Goal: Task Accomplishment & Management: Complete application form

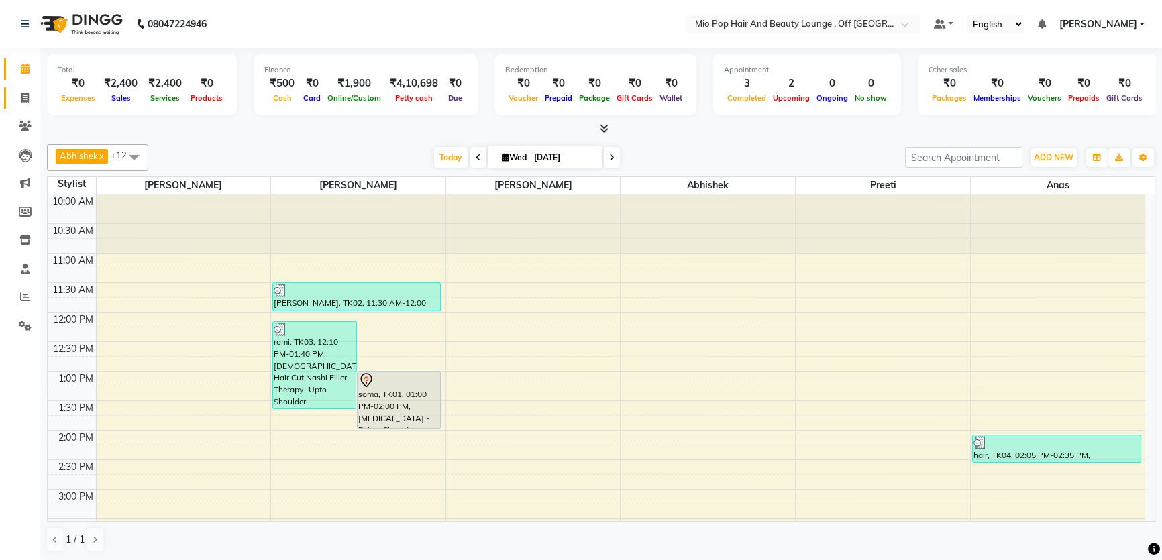
click at [24, 105] on link "Invoice" at bounding box center [20, 98] width 32 height 22
select select "6567"
select select "service"
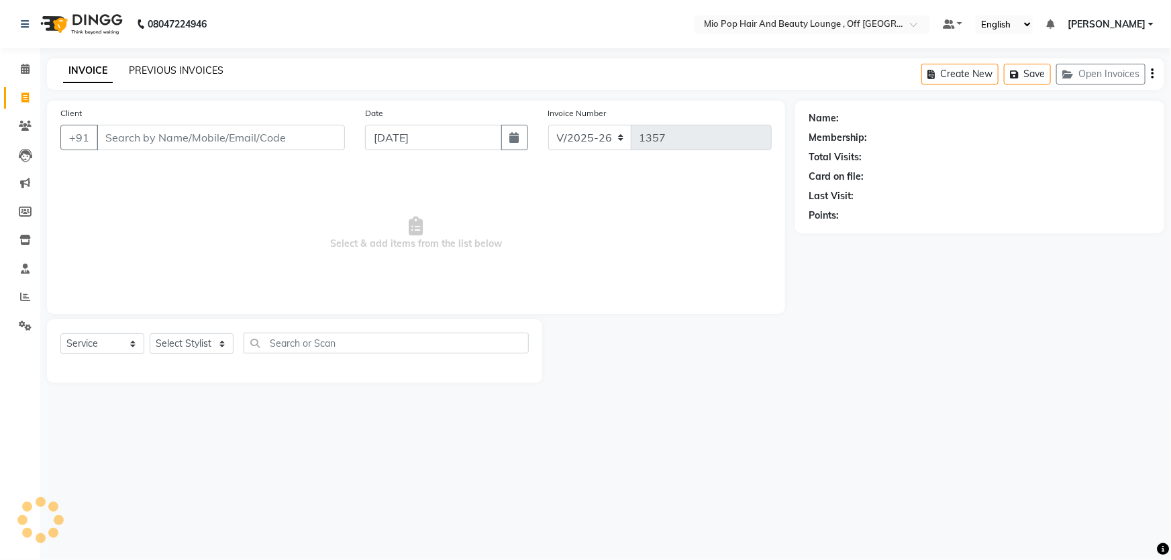
click at [176, 70] on link "PREVIOUS INVOICES" at bounding box center [176, 70] width 95 height 12
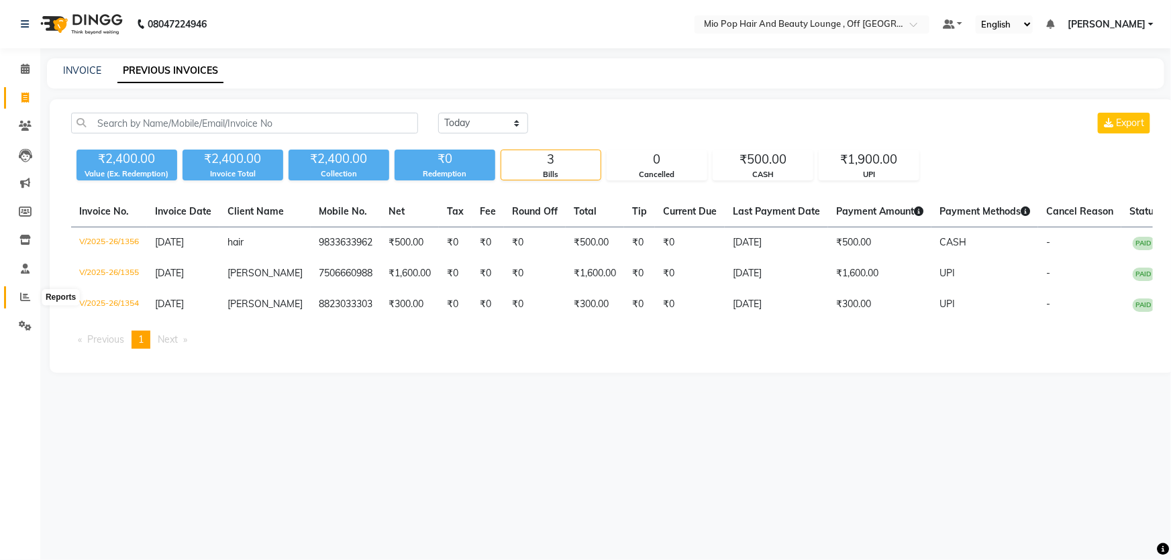
click at [25, 293] on icon at bounding box center [25, 297] width 10 height 10
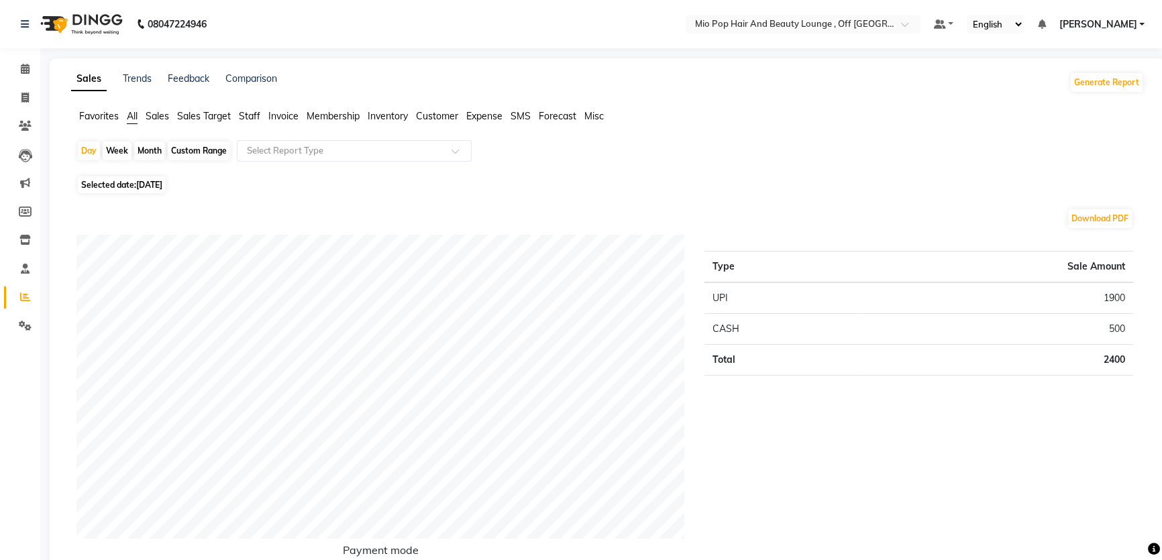
click at [256, 111] on span "Staff" at bounding box center [249, 116] width 21 height 12
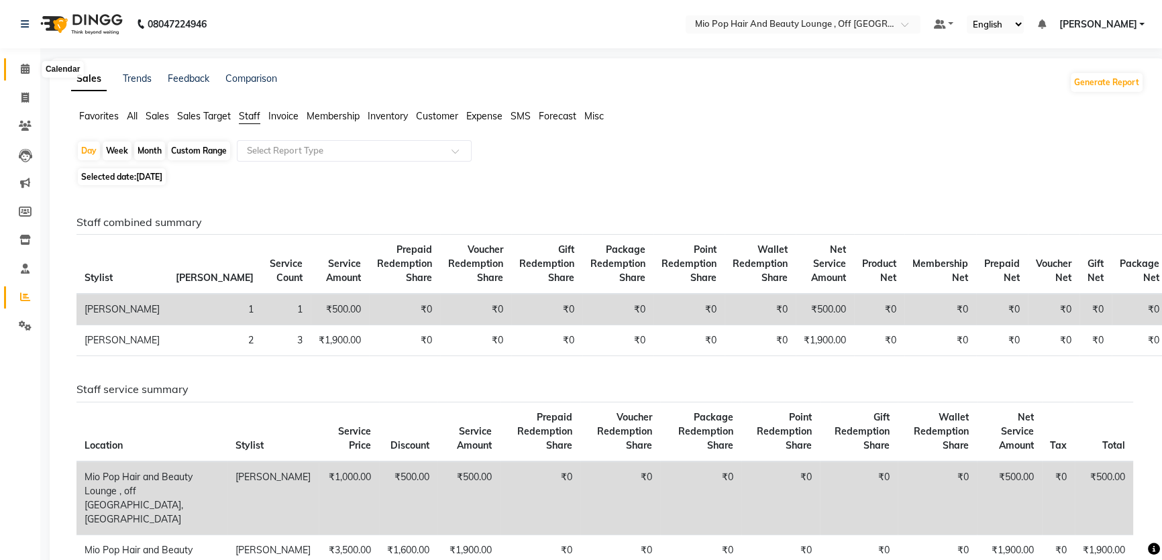
click at [13, 71] on span at bounding box center [24, 69] width 23 height 15
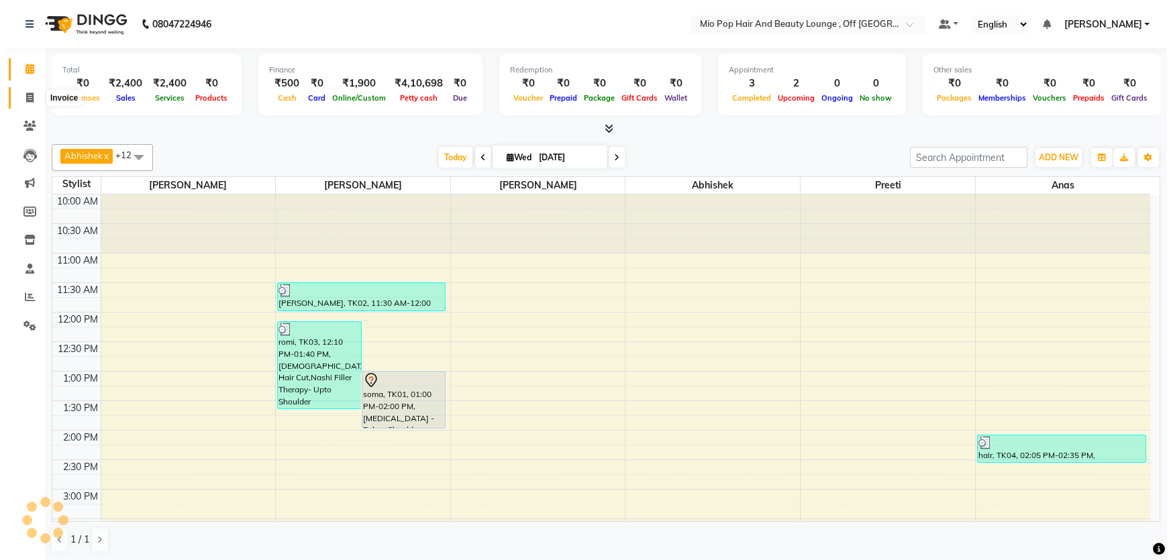
scroll to position [352, 0]
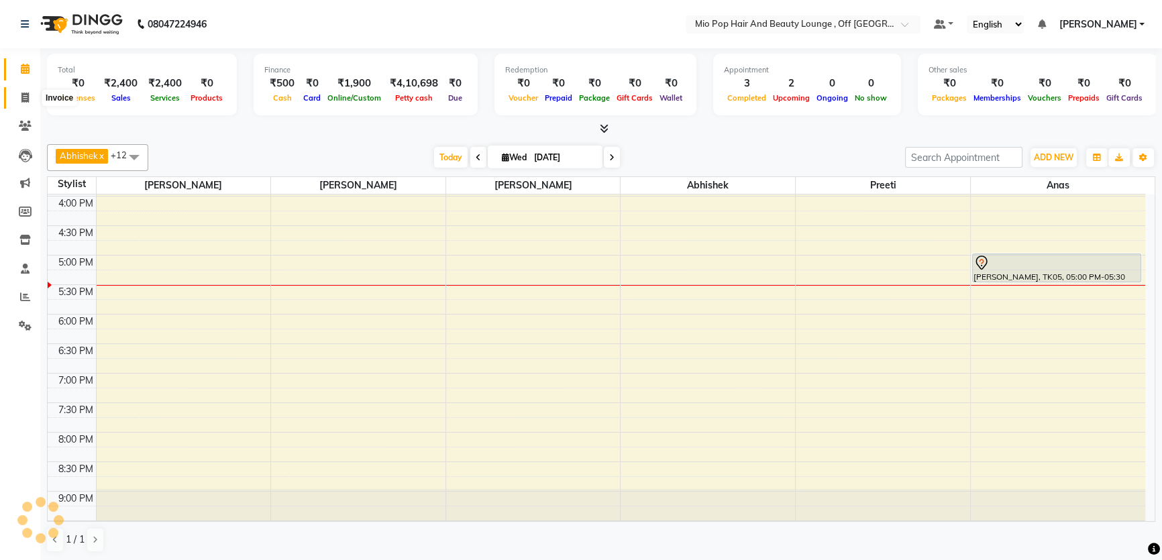
click at [19, 94] on span at bounding box center [24, 98] width 23 height 15
select select "6567"
select select "service"
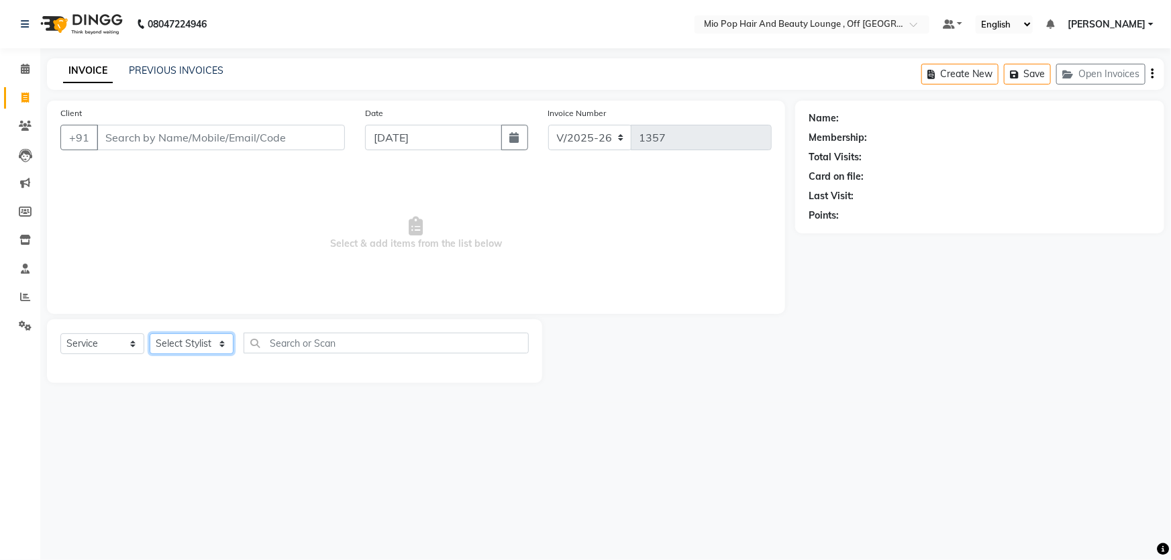
click at [191, 348] on select "Select Stylist" at bounding box center [192, 344] width 84 height 21
select select "70076"
click at [150, 334] on select "Select Stylist Abhishek anas [PERSON_NAME] [PERSON_NAME] [PERSON_NAME] preeti […" at bounding box center [192, 344] width 84 height 21
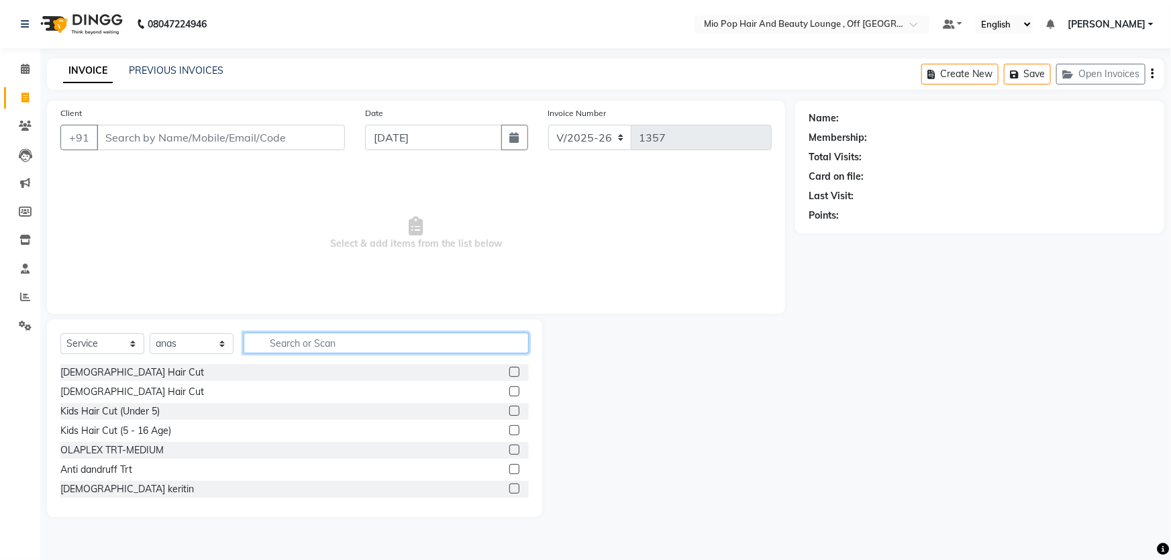
click at [293, 342] on input "text" at bounding box center [386, 343] width 285 height 21
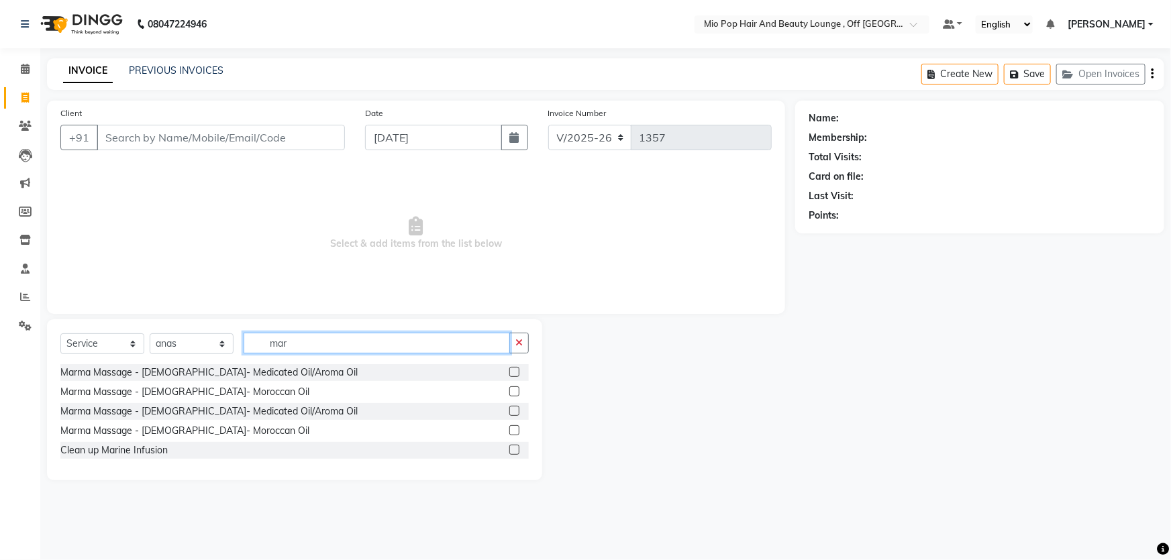
type input "mar"
click at [514, 370] on label at bounding box center [514, 372] width 10 height 10
click at [514, 370] on input "checkbox" at bounding box center [513, 372] width 9 height 9
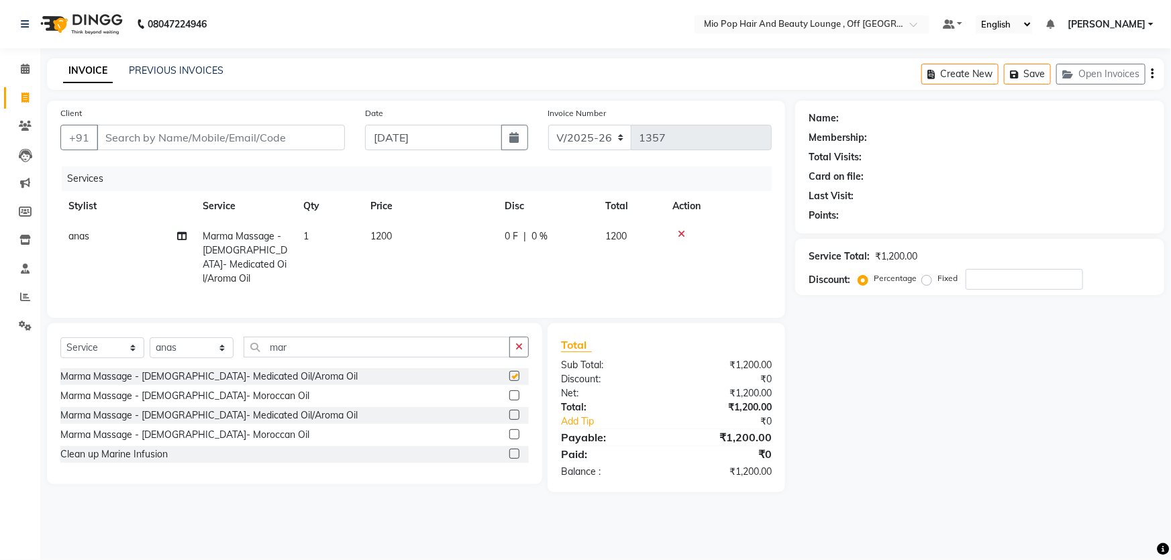
checkbox input "false"
click at [320, 342] on input "mar" at bounding box center [377, 347] width 266 height 21
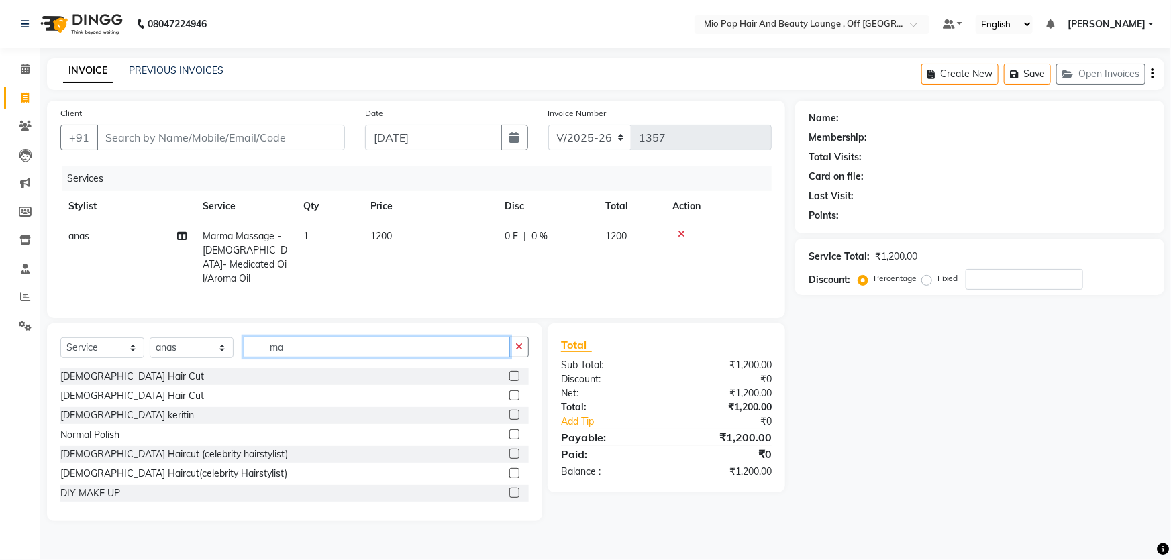
type input "m"
type input "cut"
click at [509, 371] on label at bounding box center [514, 376] width 10 height 10
click at [509, 372] on input "checkbox" at bounding box center [513, 376] width 9 height 9
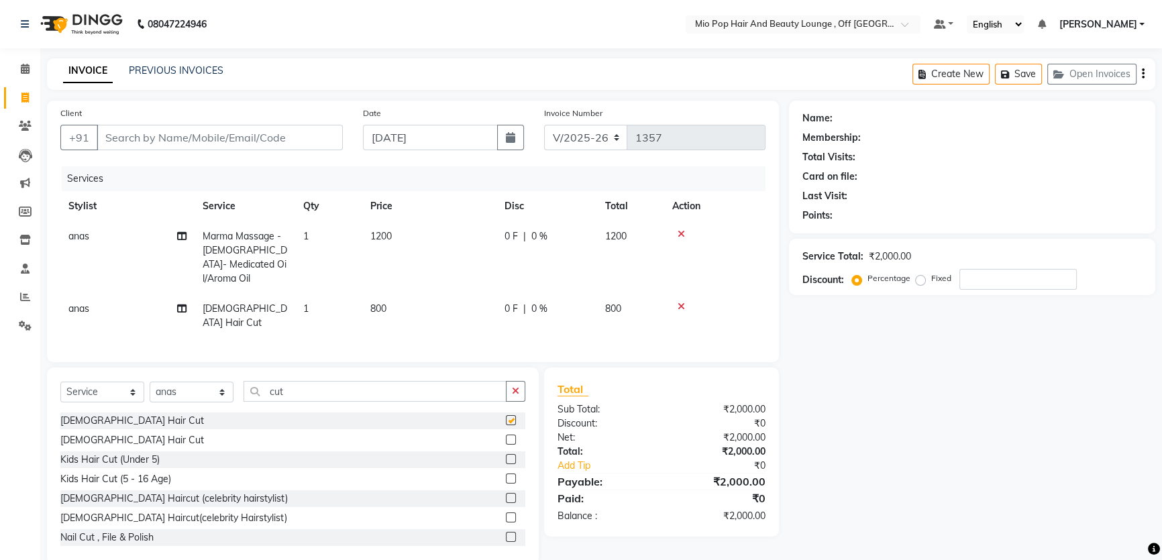
checkbox input "false"
click at [294, 381] on input "cut" at bounding box center [375, 391] width 263 height 21
type input "c"
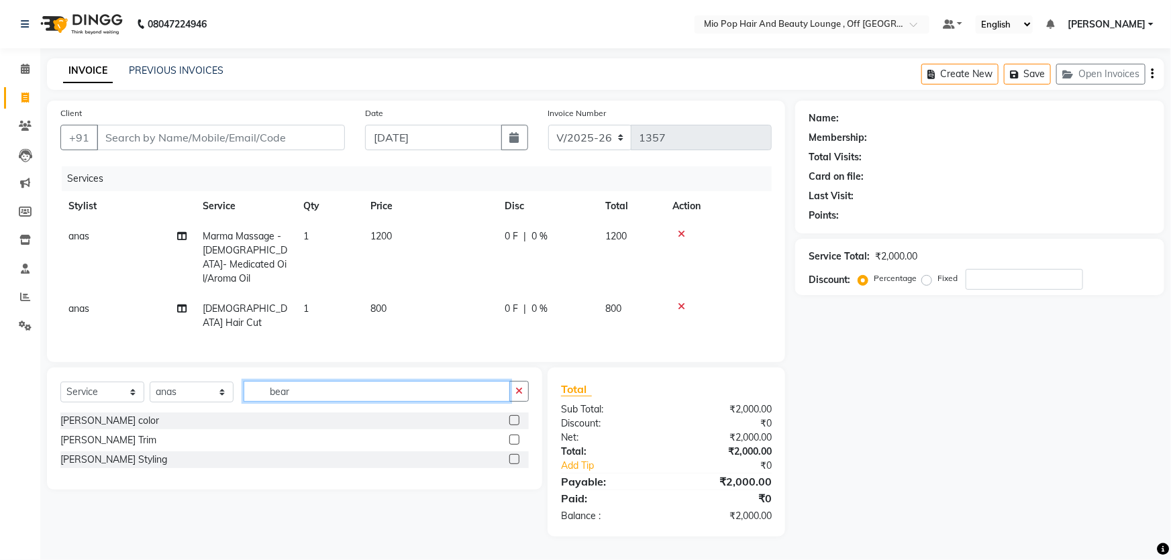
type input "bear"
drag, startPoint x: 518, startPoint y: 419, endPoint x: 466, endPoint y: 419, distance: 51.7
click at [518, 435] on label at bounding box center [514, 440] width 10 height 10
click at [518, 436] on input "checkbox" at bounding box center [513, 440] width 9 height 9
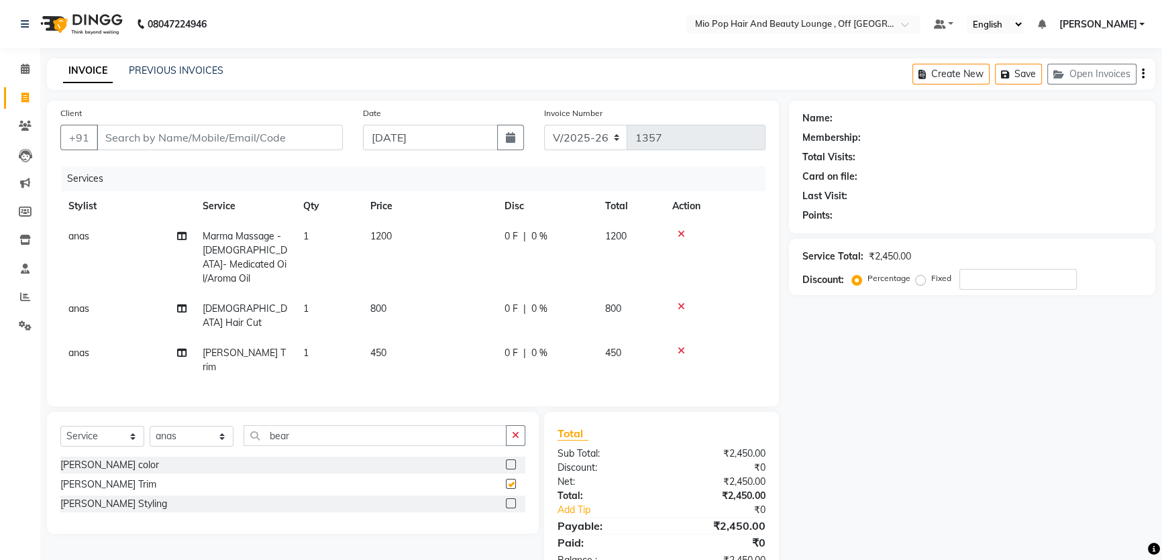
checkbox input "false"
click at [309, 425] on input "bear" at bounding box center [375, 435] width 263 height 21
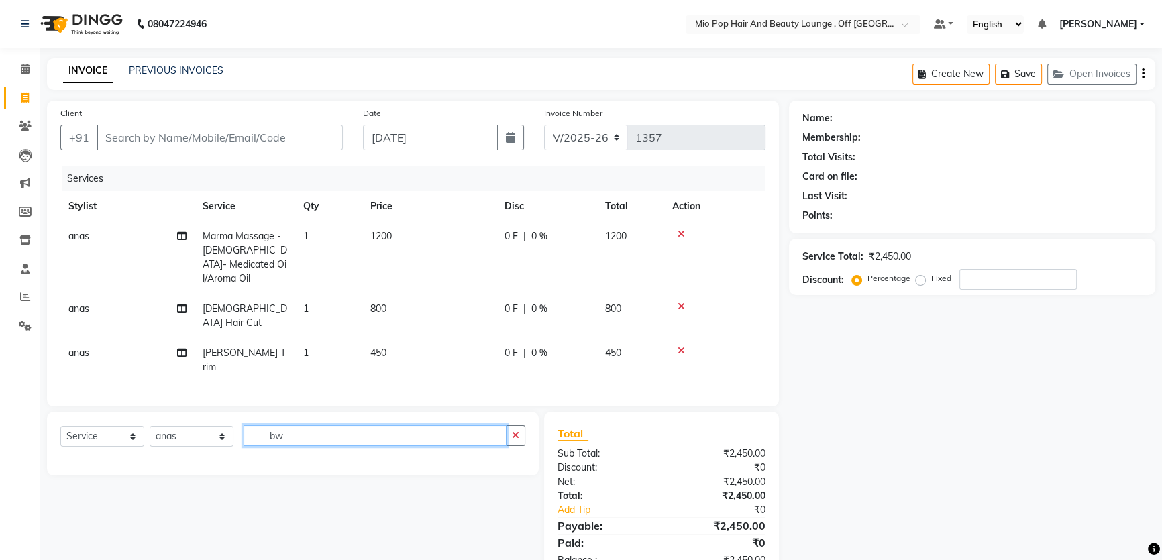
type input "b"
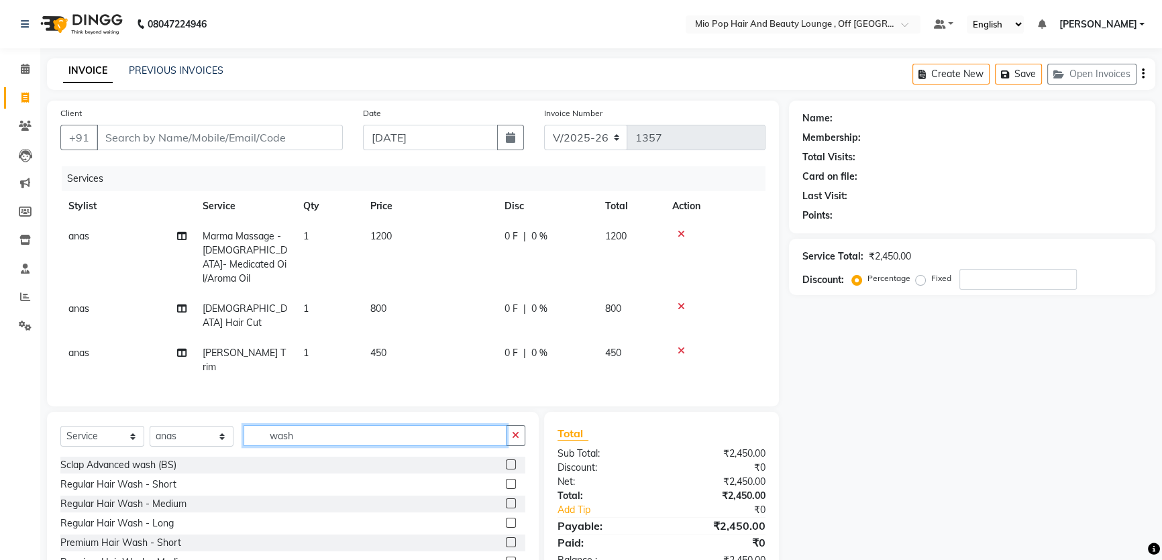
type input "wash"
click at [506, 479] on label at bounding box center [511, 484] width 10 height 10
click at [506, 481] on input "checkbox" at bounding box center [510, 485] width 9 height 9
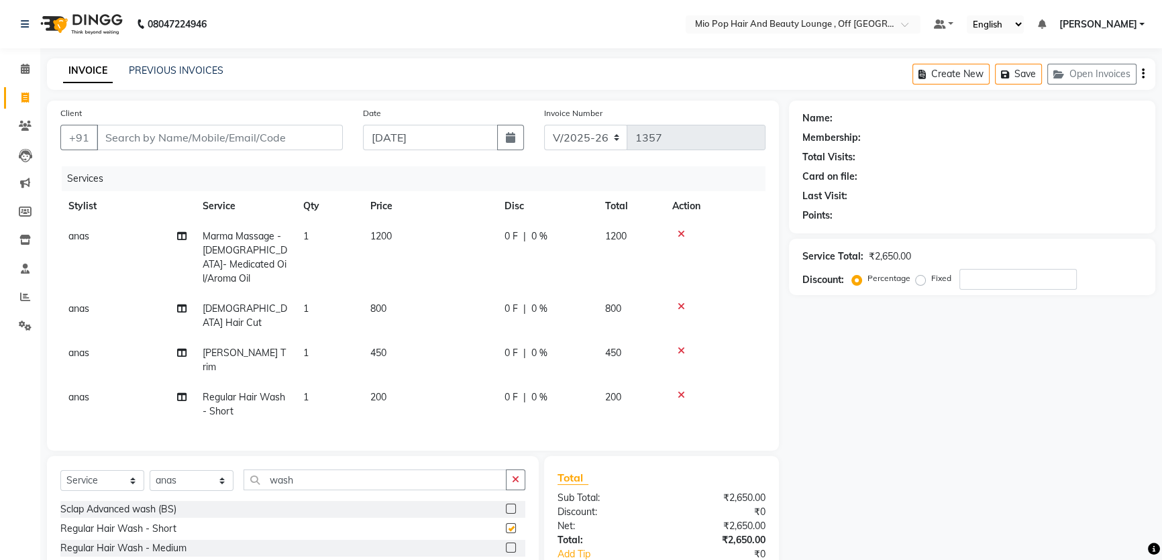
checkbox input "false"
click at [683, 391] on icon at bounding box center [681, 395] width 7 height 9
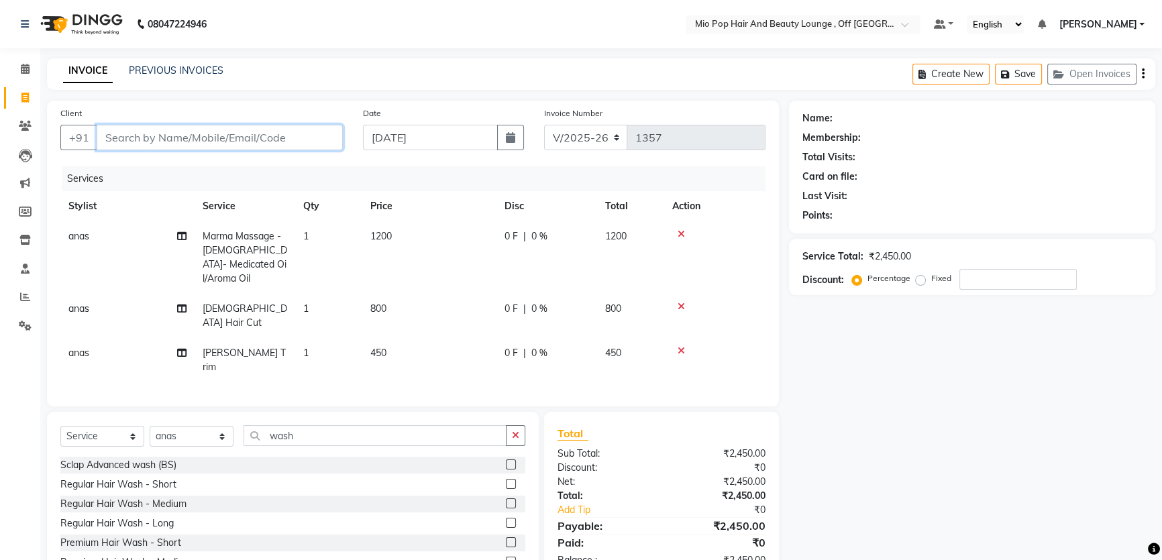
click at [209, 149] on input "Client" at bounding box center [220, 138] width 246 height 26
type input "9"
type input "0"
type input "9650041011"
click at [306, 134] on span "Add Client" at bounding box center [308, 137] width 53 height 13
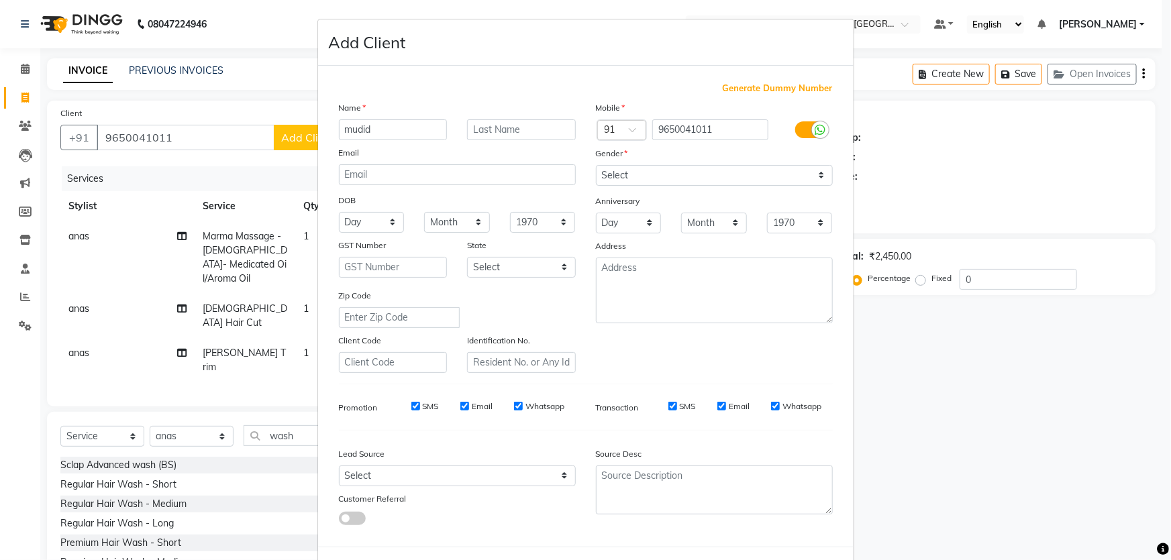
type input "mudid"
drag, startPoint x: 648, startPoint y: 170, endPoint x: 648, endPoint y: 181, distance: 10.7
click at [648, 170] on select "Select [DEMOGRAPHIC_DATA] [DEMOGRAPHIC_DATA] Other Prefer Not To Say" at bounding box center [714, 175] width 237 height 21
click at [596, 165] on select "Select [DEMOGRAPHIC_DATA] [DEMOGRAPHIC_DATA] Other Prefer Not To Say" at bounding box center [714, 175] width 237 height 21
drag, startPoint x: 623, startPoint y: 170, endPoint x: 621, endPoint y: 185, distance: 15.6
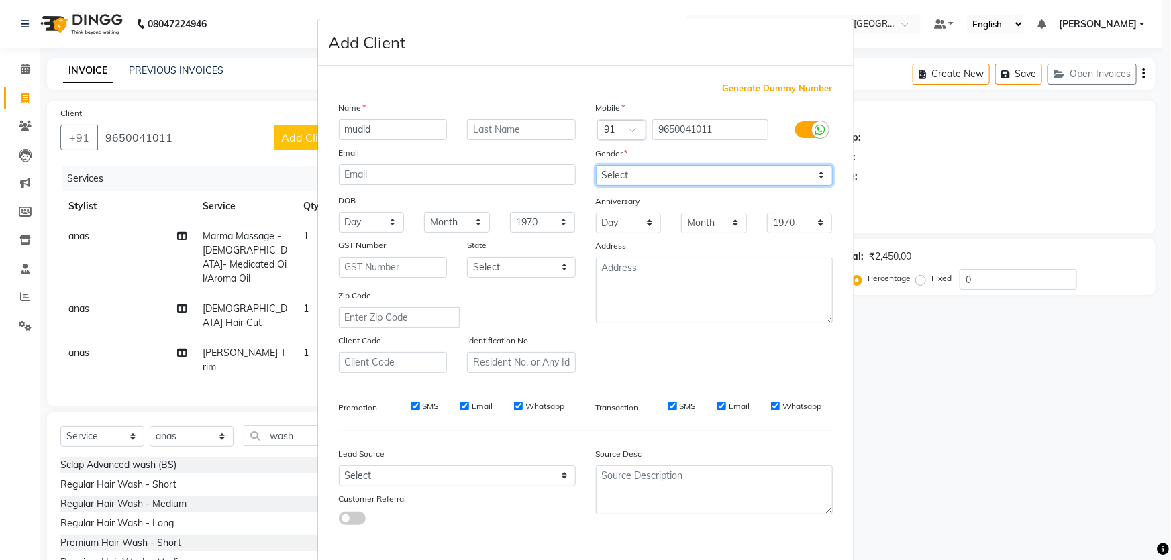
click at [623, 170] on select "Select [DEMOGRAPHIC_DATA] [DEMOGRAPHIC_DATA] Other Prefer Not To Say" at bounding box center [714, 175] width 237 height 21
select select "[DEMOGRAPHIC_DATA]"
click at [596, 165] on select "Select [DEMOGRAPHIC_DATA] [DEMOGRAPHIC_DATA] Other Prefer Not To Say" at bounding box center [714, 175] width 237 height 21
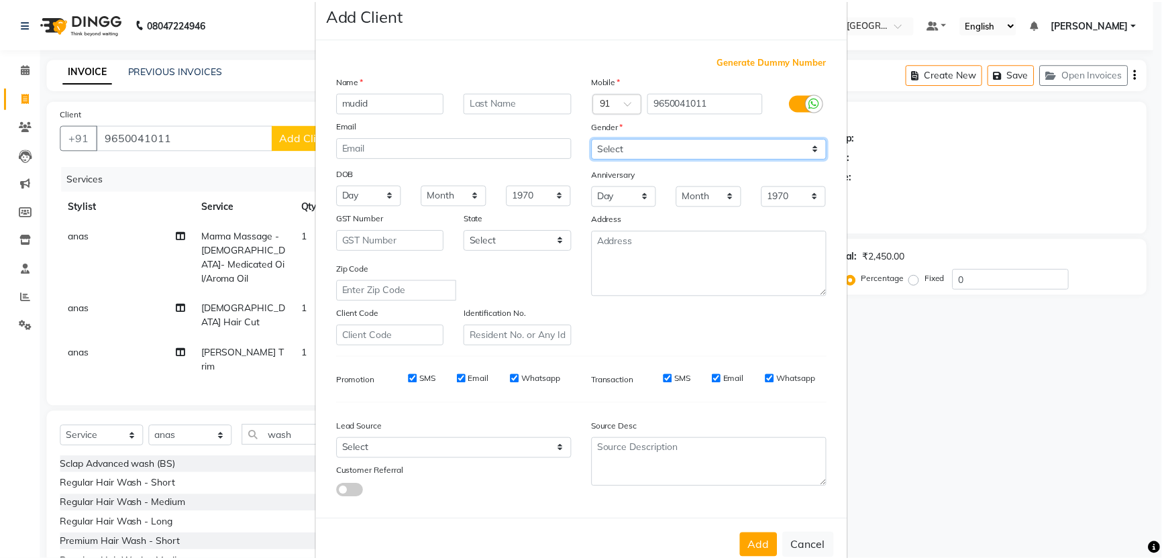
scroll to position [62, 0]
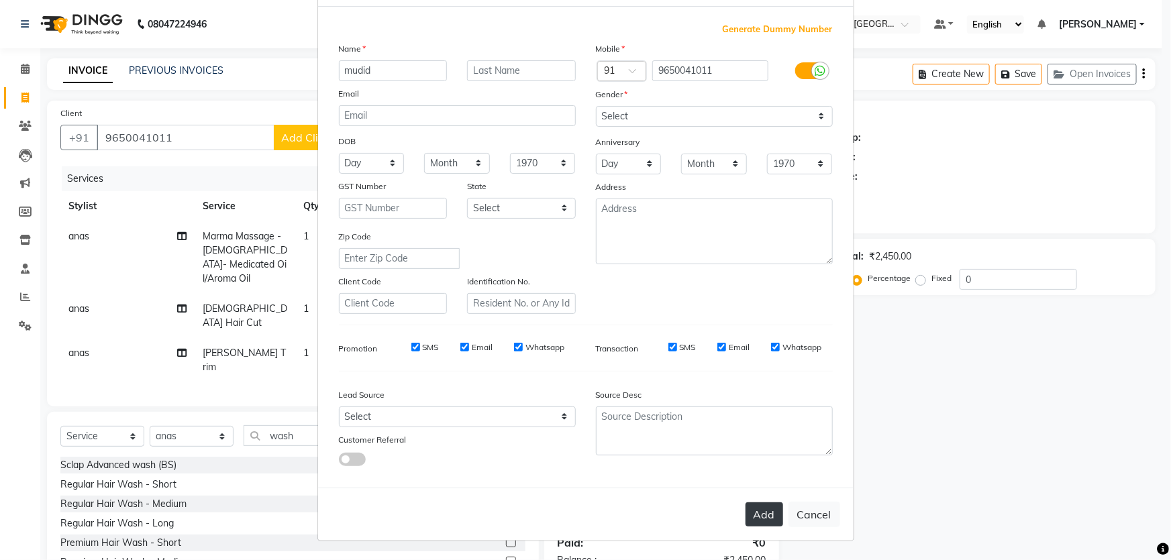
click at [771, 512] on button "Add" at bounding box center [765, 515] width 38 height 24
select select
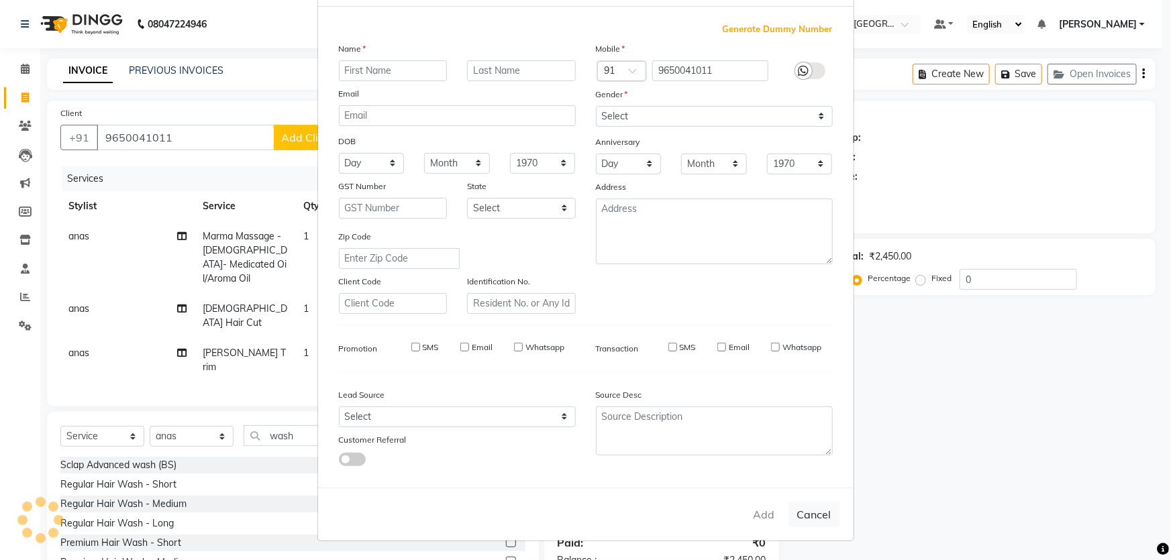
select select
checkbox input "false"
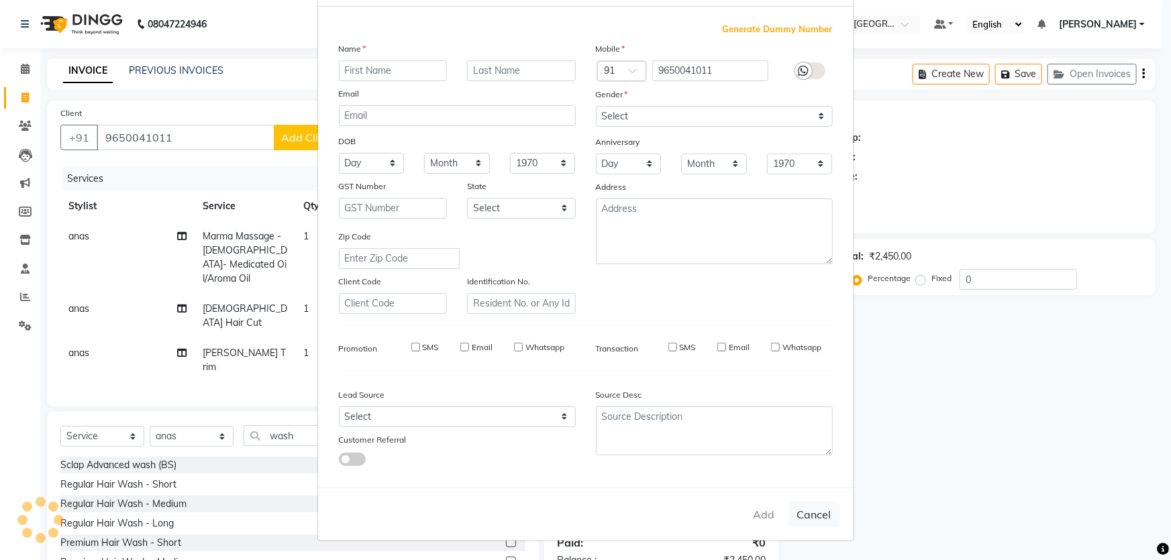
checkbox input "false"
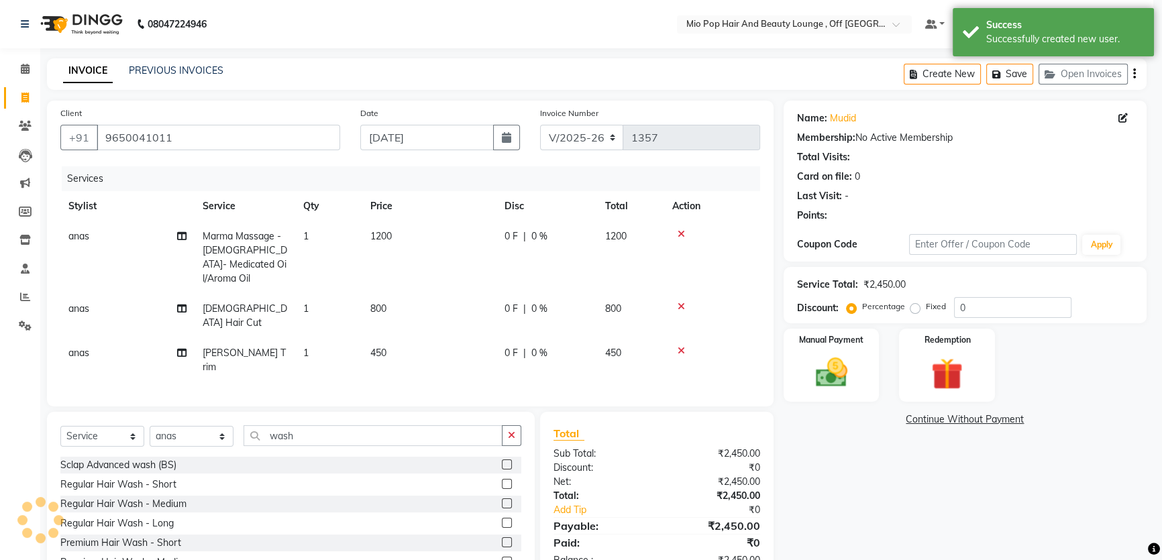
click at [1060, 285] on div "Service Total: ₹2,450.00" at bounding box center [965, 285] width 336 height 14
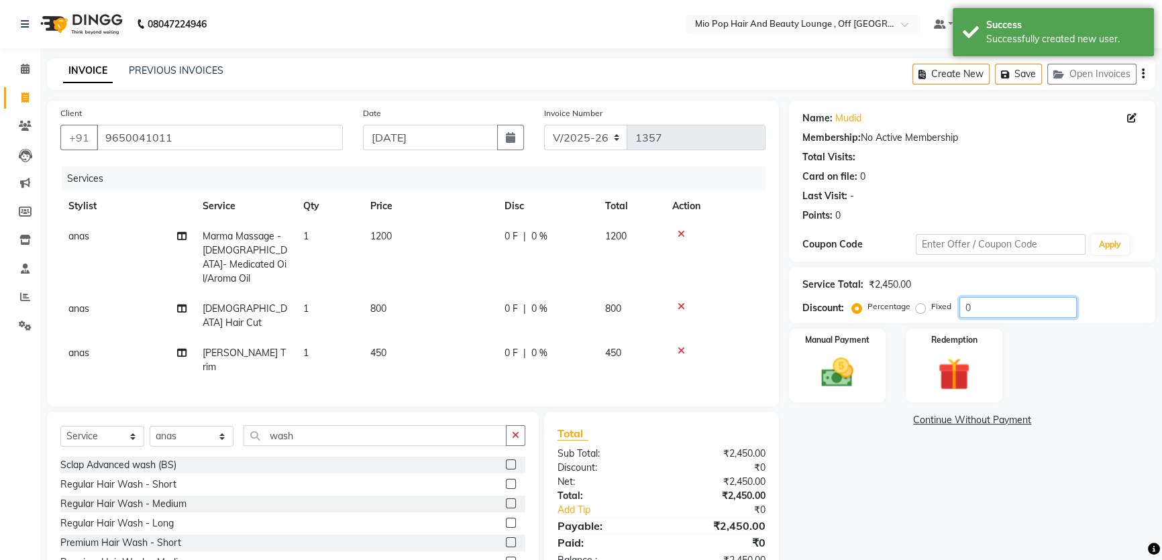
click at [1030, 307] on input "0" at bounding box center [1018, 307] width 117 height 21
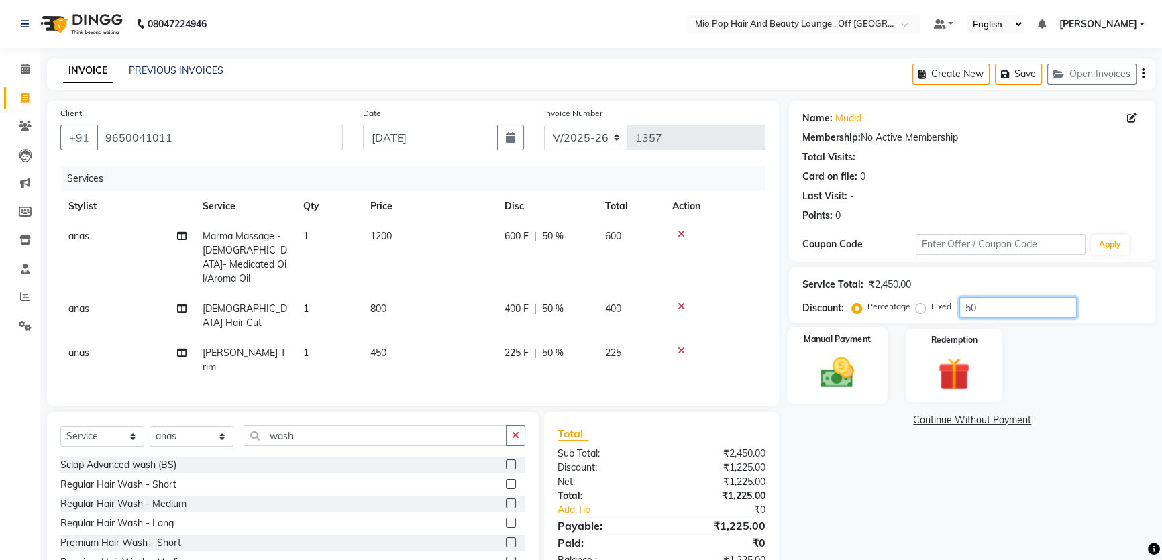
type input "50"
click at [842, 365] on img at bounding box center [838, 373] width 54 height 38
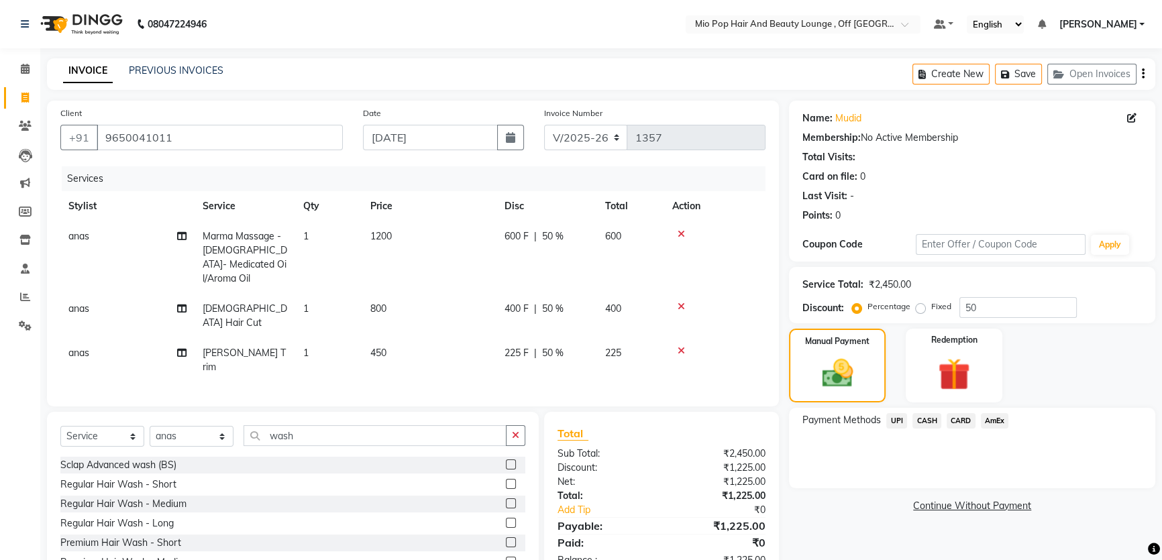
click at [886, 420] on div "UPI" at bounding box center [894, 422] width 26 height 18
drag, startPoint x: 895, startPoint y: 420, endPoint x: 904, endPoint y: 430, distance: 13.3
click at [896, 420] on span "UPI" at bounding box center [897, 420] width 21 height 15
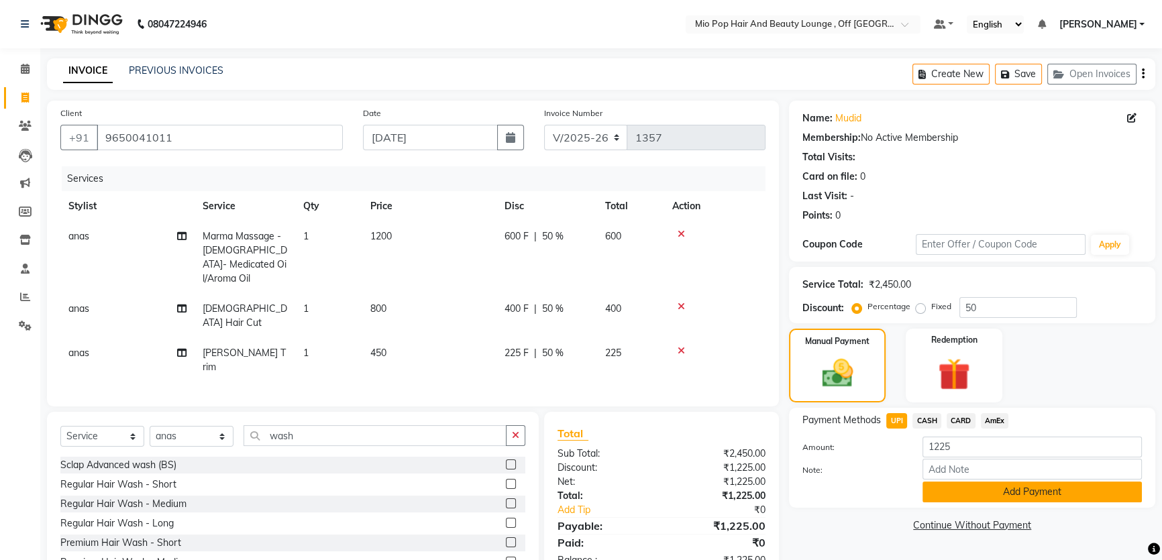
click at [1013, 495] on button "Add Payment" at bounding box center [1032, 492] width 219 height 21
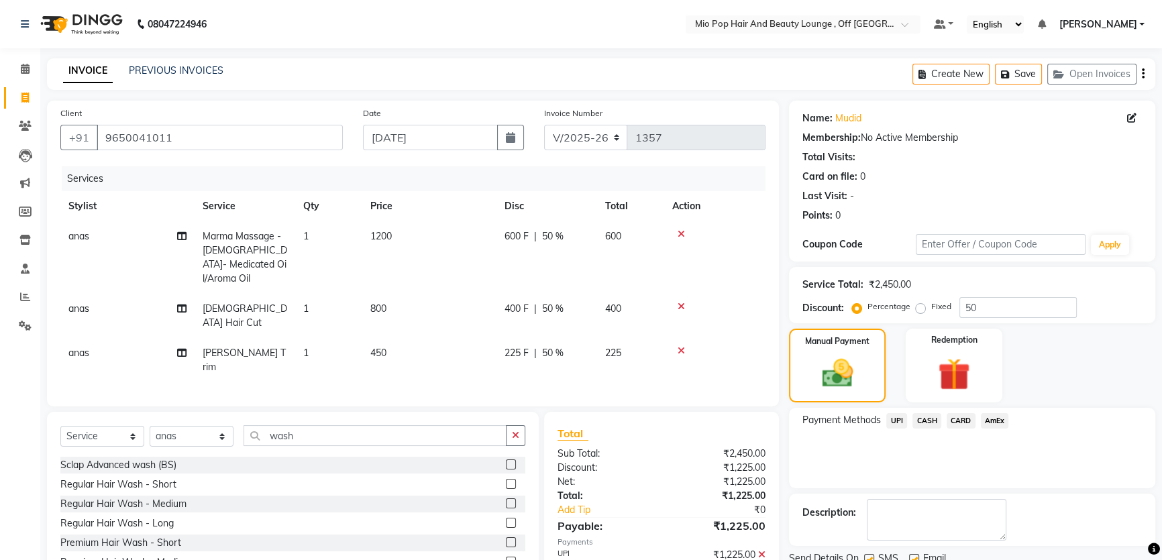
scroll to position [50, 0]
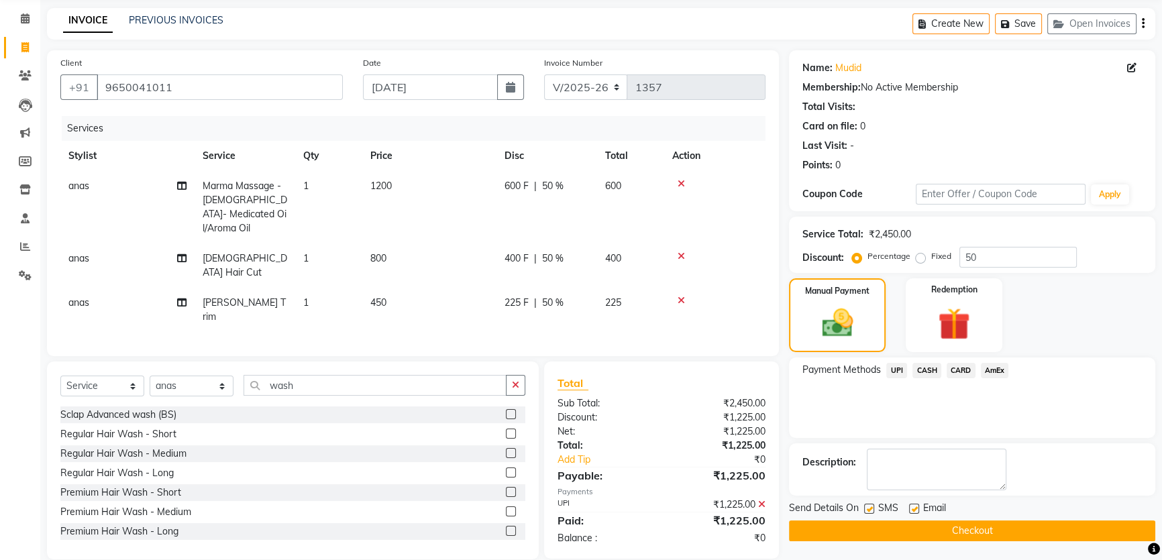
click at [892, 530] on button "Checkout" at bounding box center [972, 531] width 366 height 21
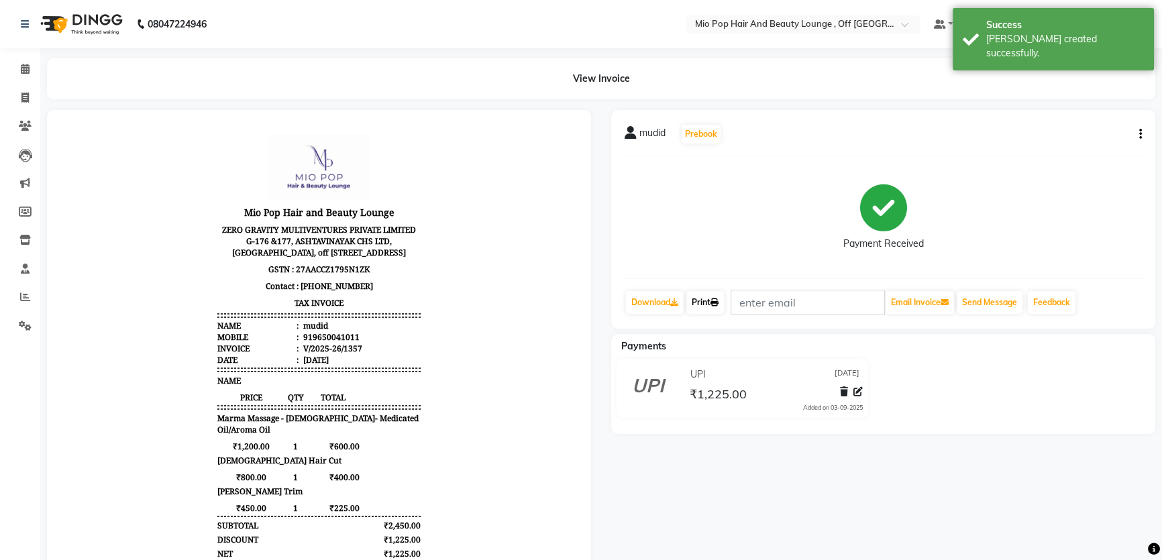
click at [703, 300] on link "Print" at bounding box center [706, 302] width 38 height 23
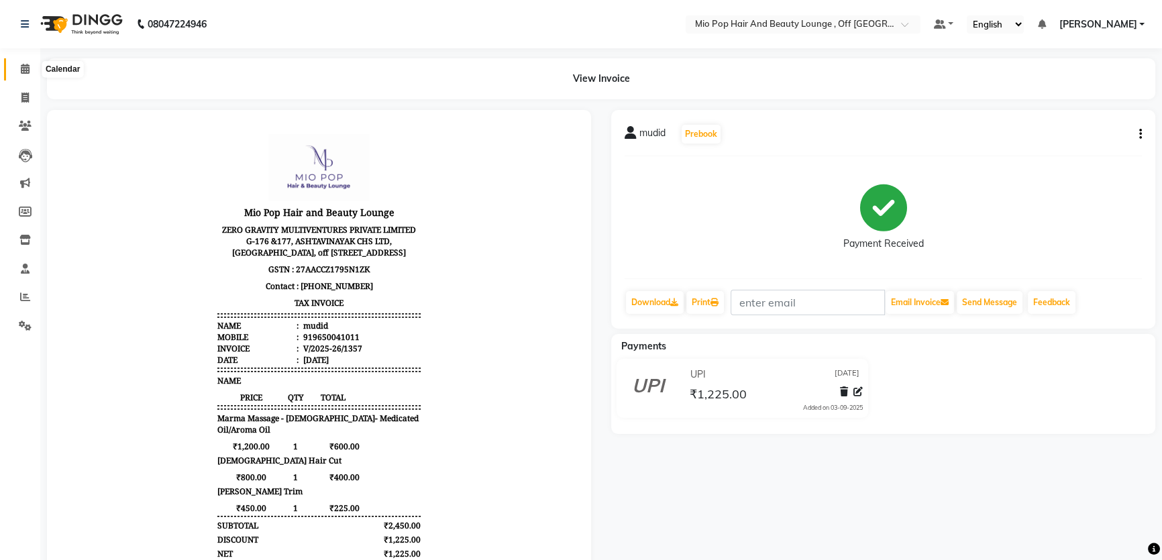
click at [21, 71] on icon at bounding box center [25, 69] width 9 height 10
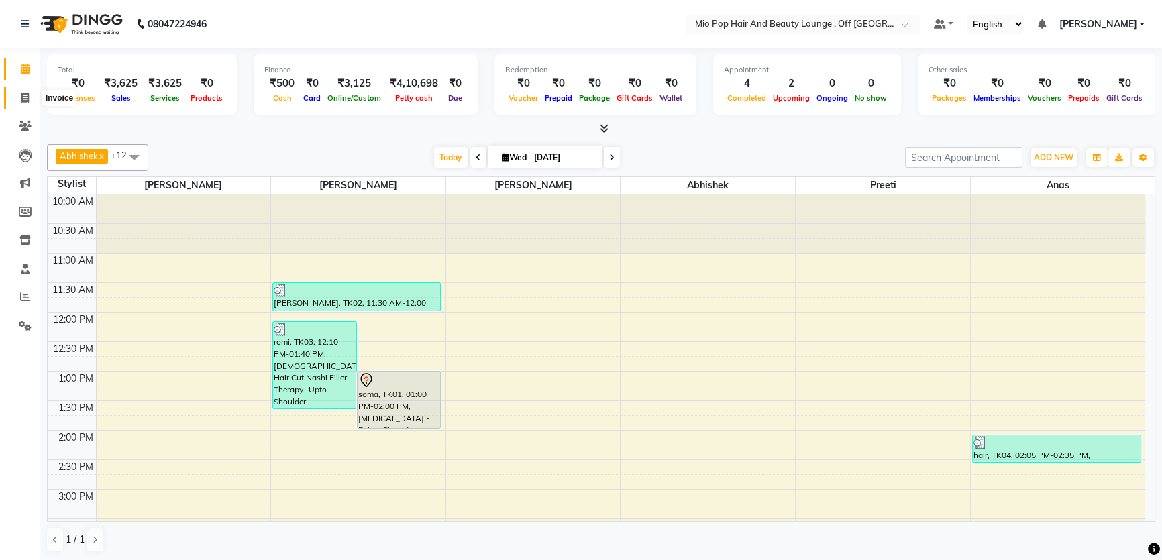
click at [21, 99] on icon at bounding box center [24, 98] width 7 height 10
select select "6567"
select select "service"
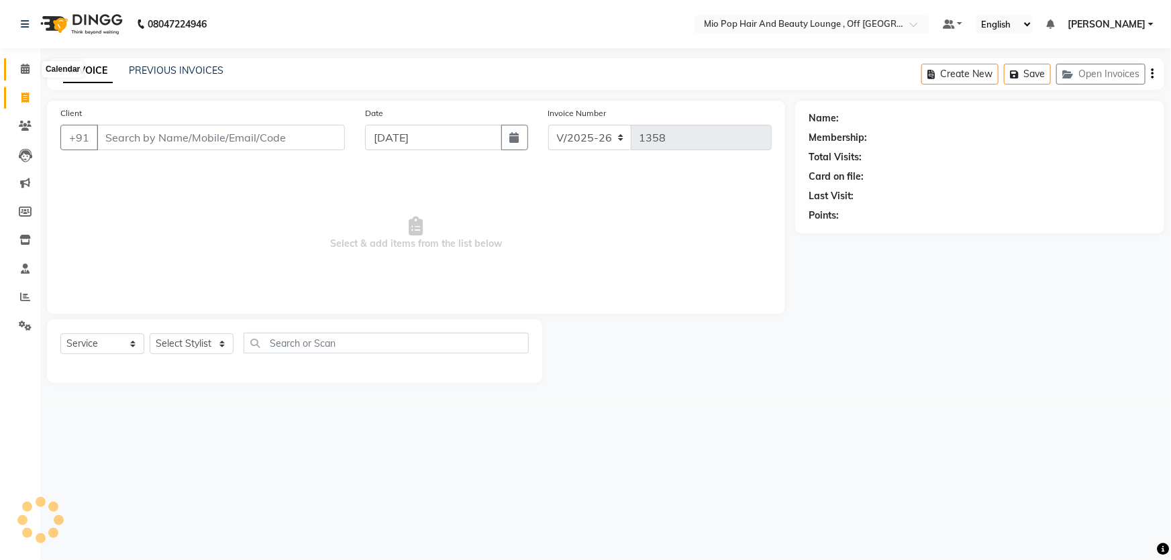
click at [27, 69] on icon at bounding box center [25, 69] width 9 height 10
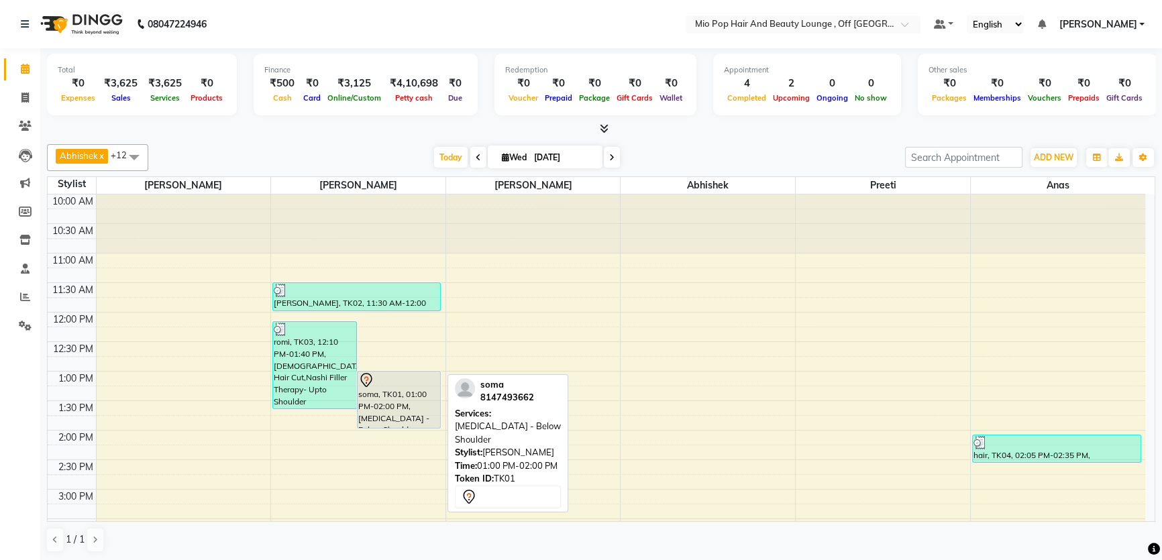
click at [398, 405] on div "soma, TK01, 01:00 PM-02:00 PM, [MEDICAL_DATA] - Below Shoulder" at bounding box center [399, 400] width 83 height 56
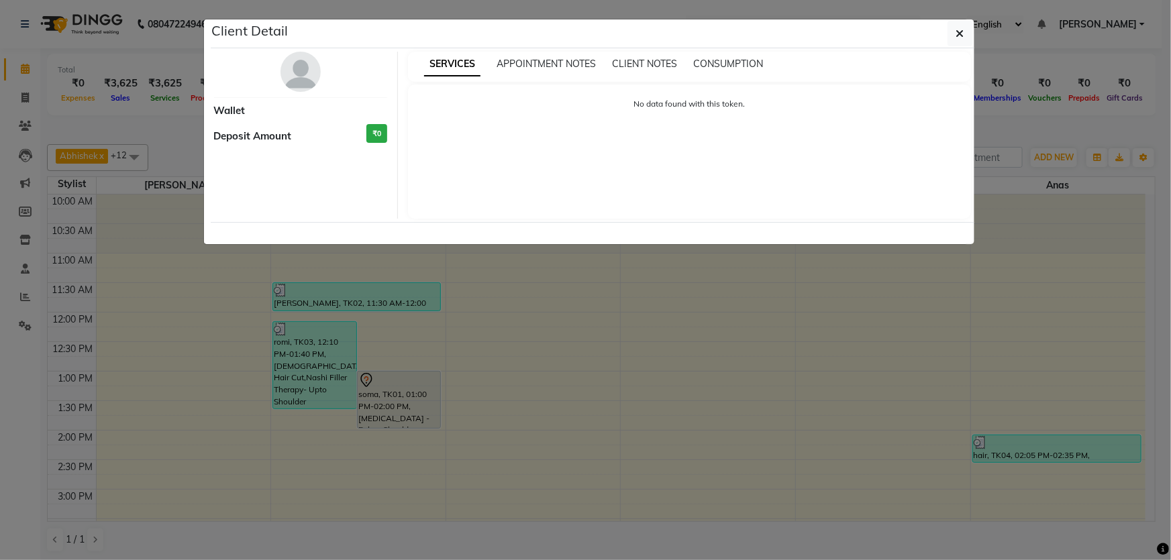
select select "7"
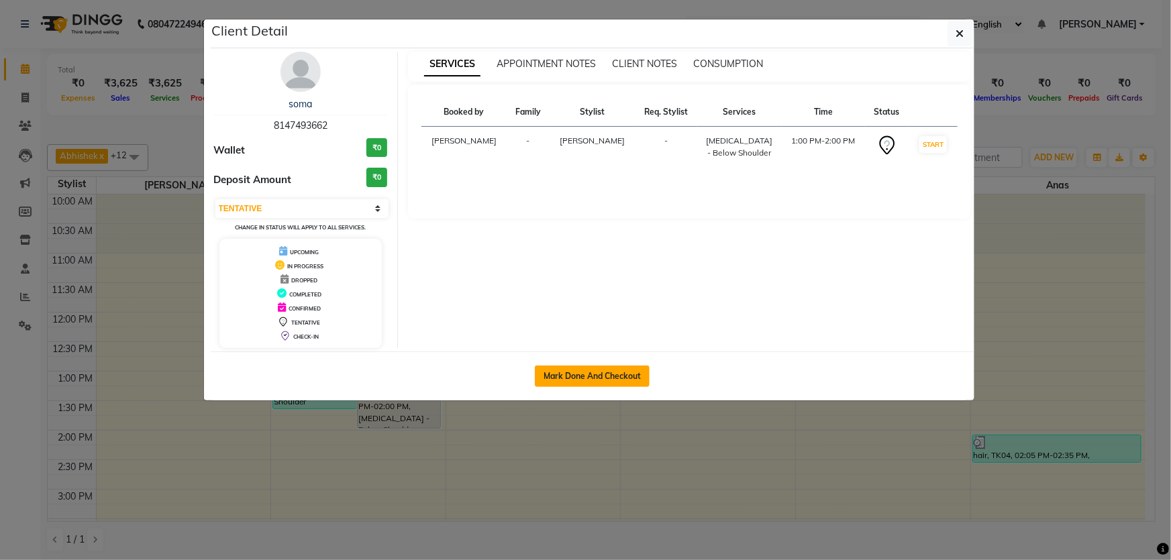
click at [599, 368] on button "Mark Done And Checkout" at bounding box center [592, 376] width 115 height 21
select select "6567"
select select "service"
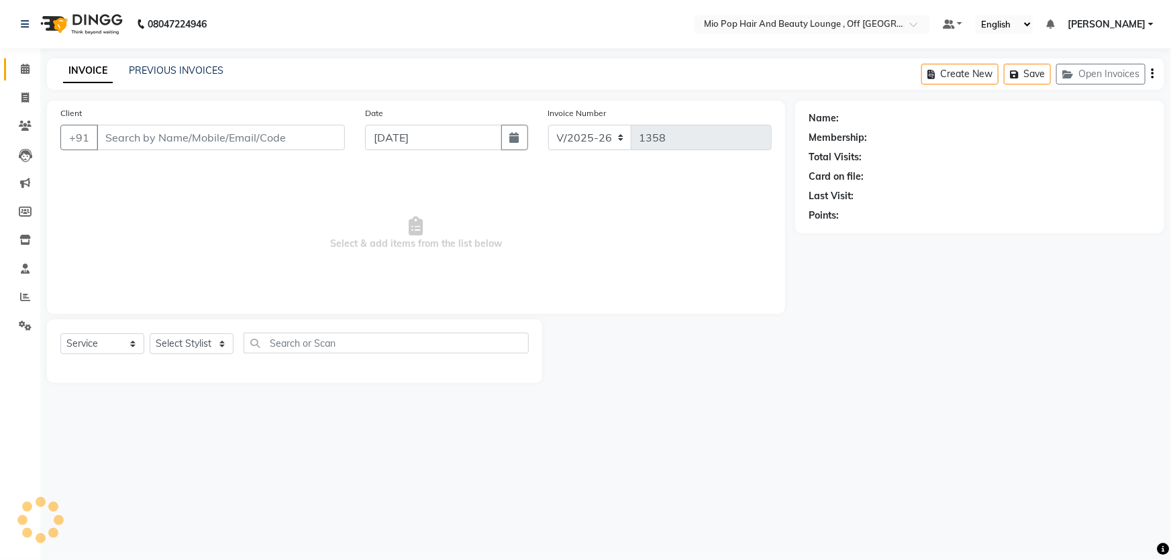
type input "8147493662"
select select "55180"
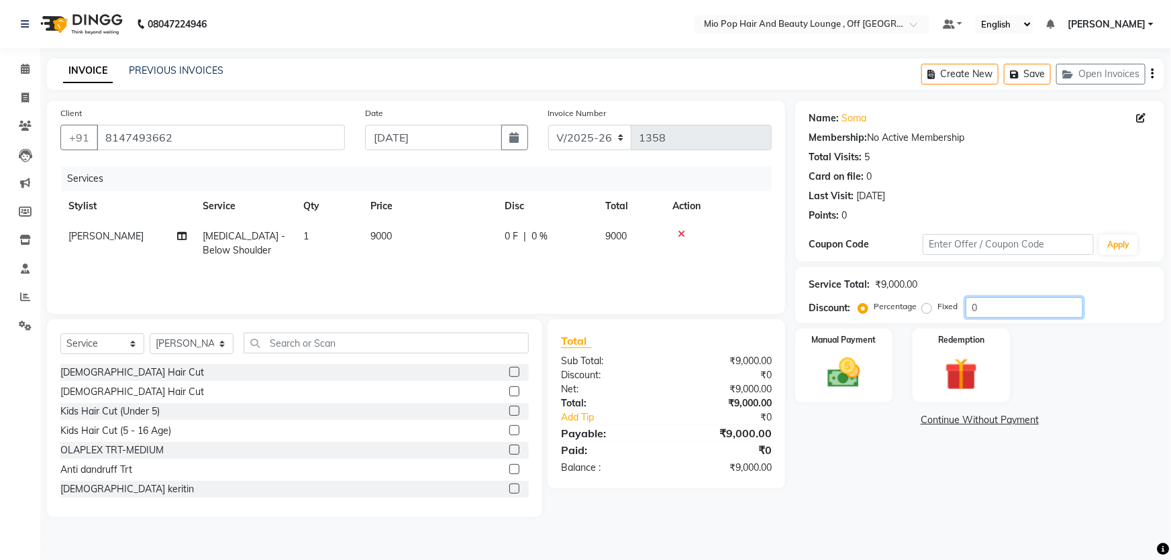
click at [998, 301] on input "0" at bounding box center [1024, 307] width 117 height 21
type input "50"
click at [830, 364] on img at bounding box center [844, 373] width 55 height 39
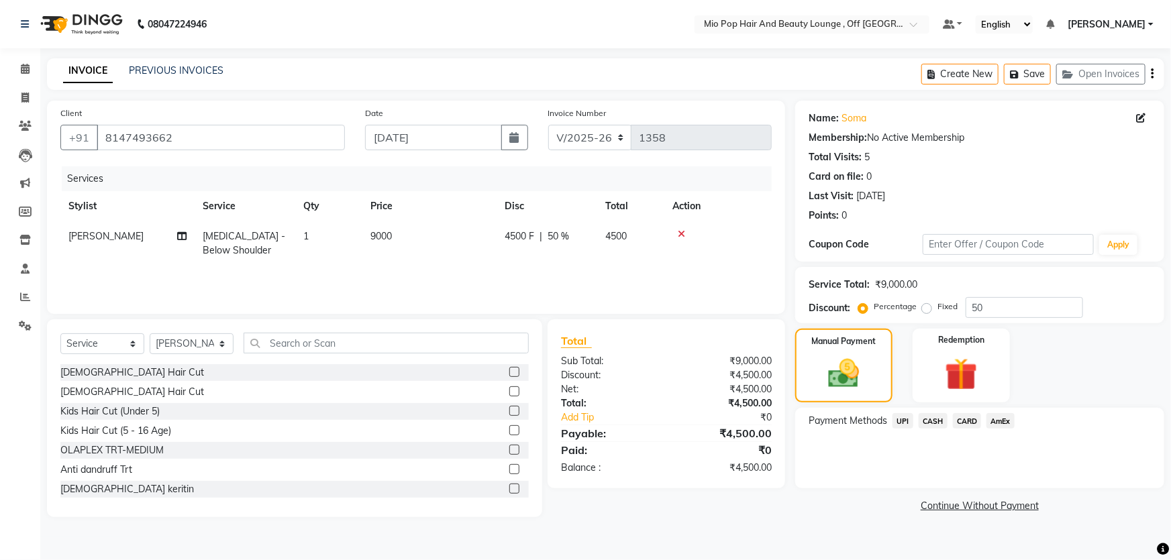
click at [898, 422] on span "UPI" at bounding box center [903, 420] width 21 height 15
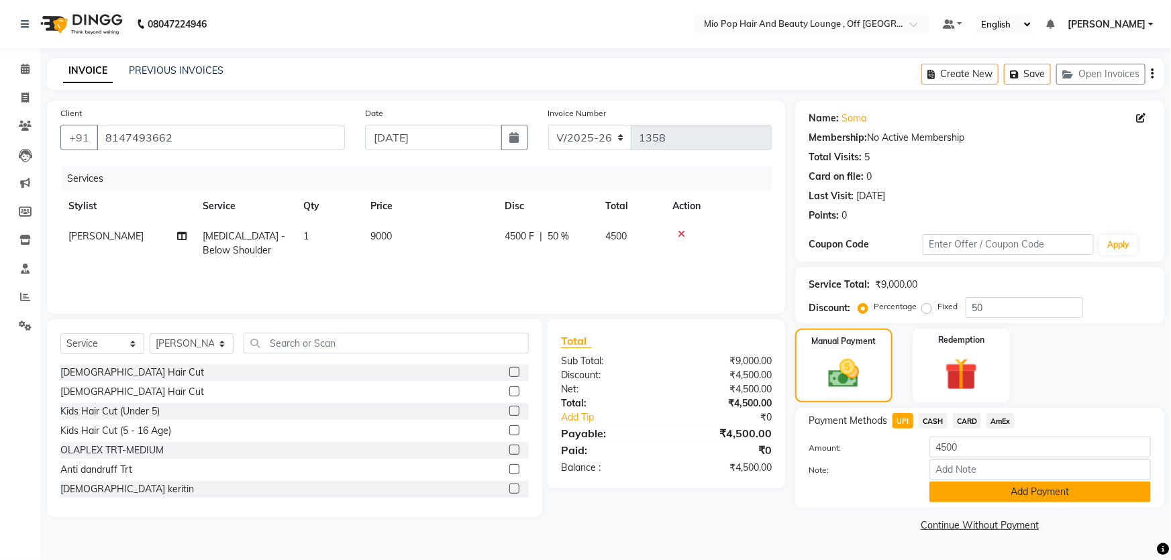
click at [1011, 497] on button "Add Payment" at bounding box center [1039, 492] width 221 height 21
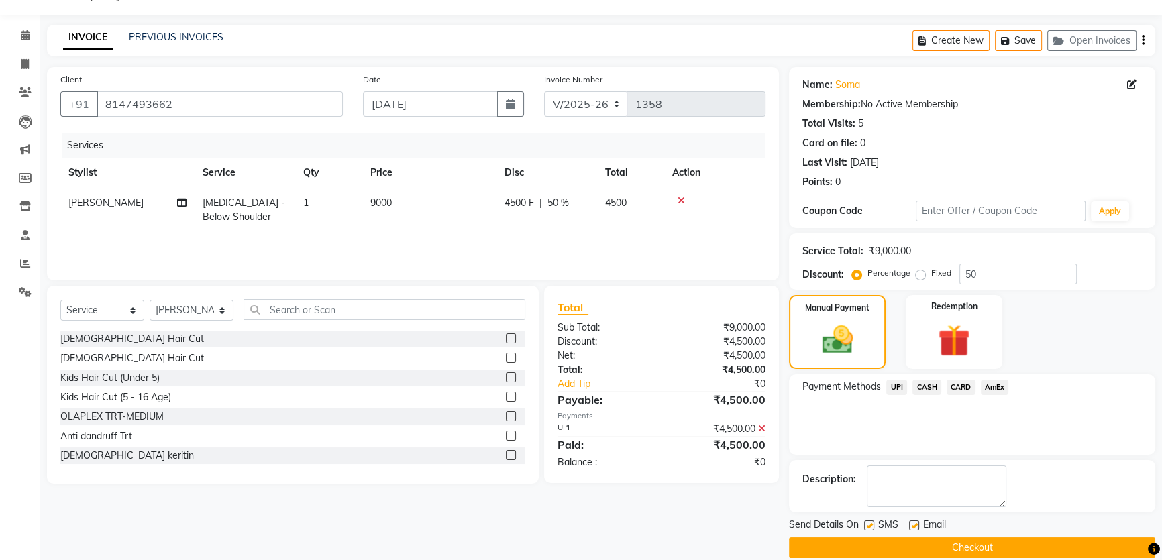
scroll to position [50, 0]
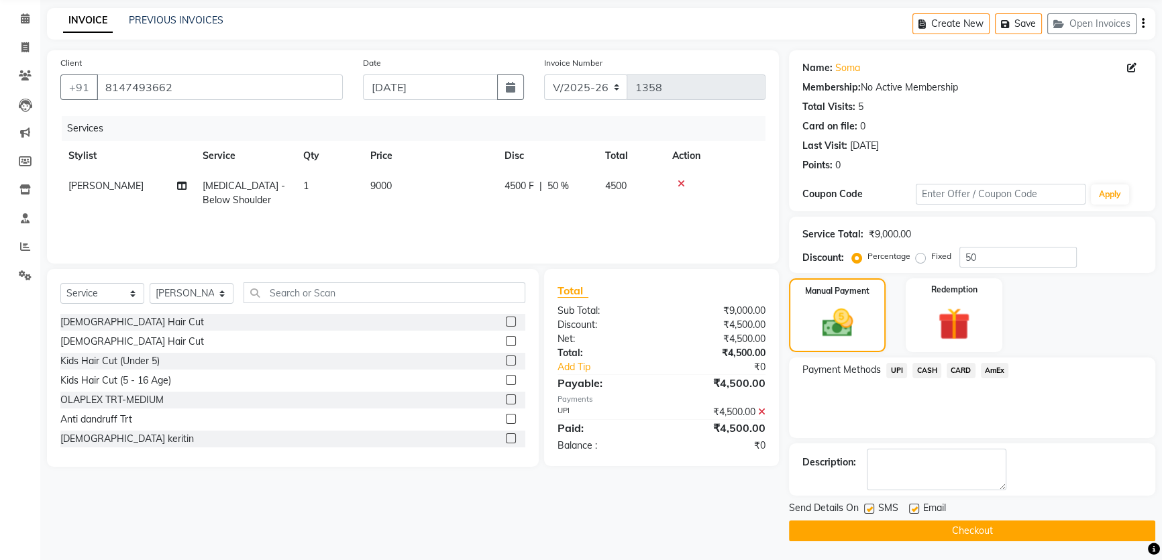
click at [1007, 533] on button "Checkout" at bounding box center [972, 531] width 366 height 21
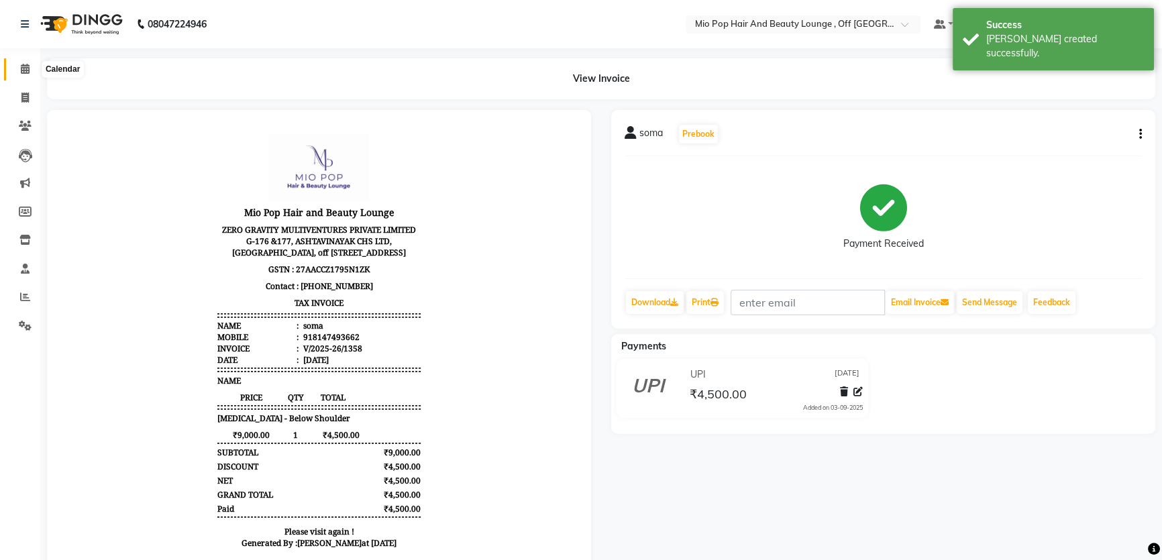
click at [24, 72] on icon at bounding box center [25, 69] width 9 height 10
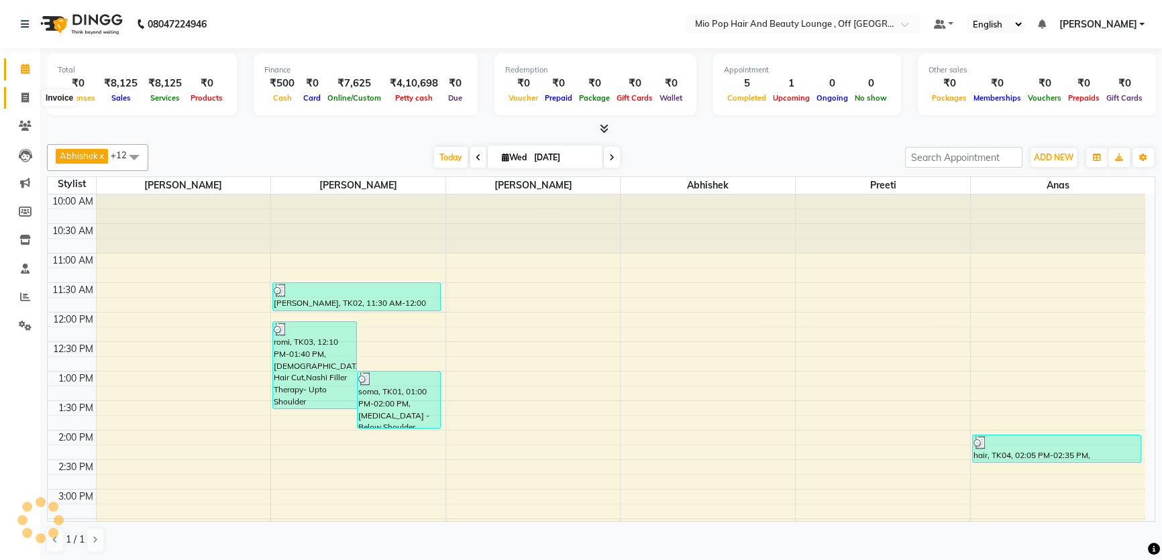
click at [23, 101] on icon at bounding box center [24, 98] width 7 height 10
select select "6567"
select select "service"
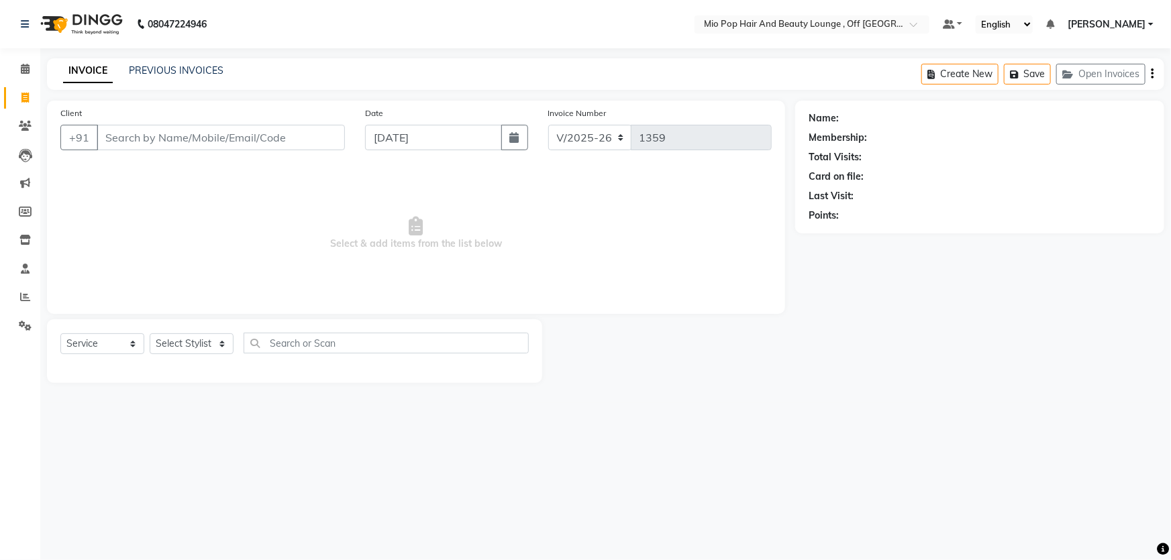
click at [121, 134] on input "Client" at bounding box center [221, 138] width 248 height 26
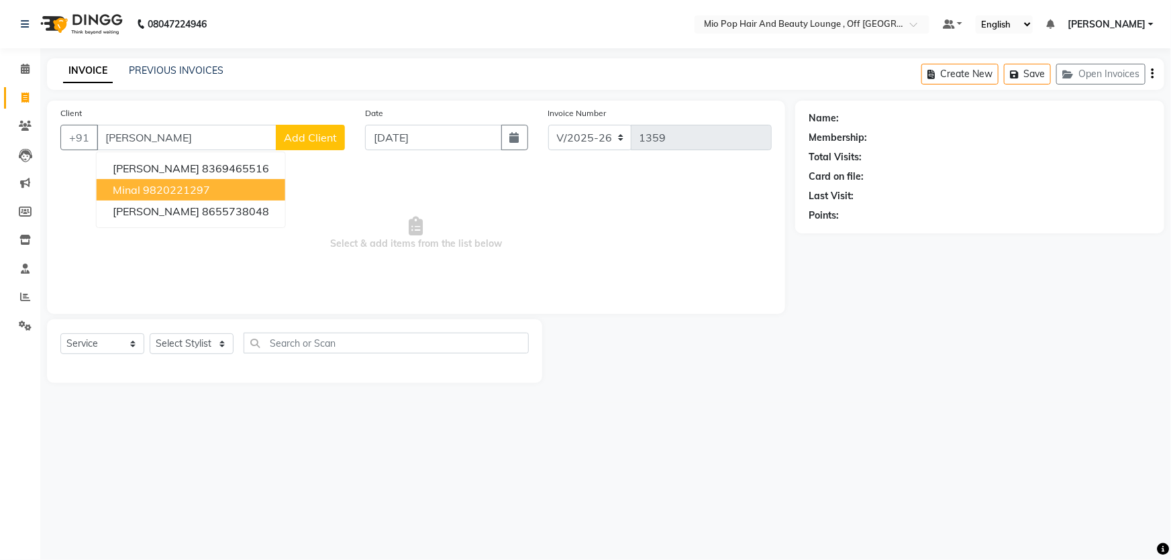
click at [164, 194] on ngb-highlight "9820221297" at bounding box center [176, 189] width 67 height 13
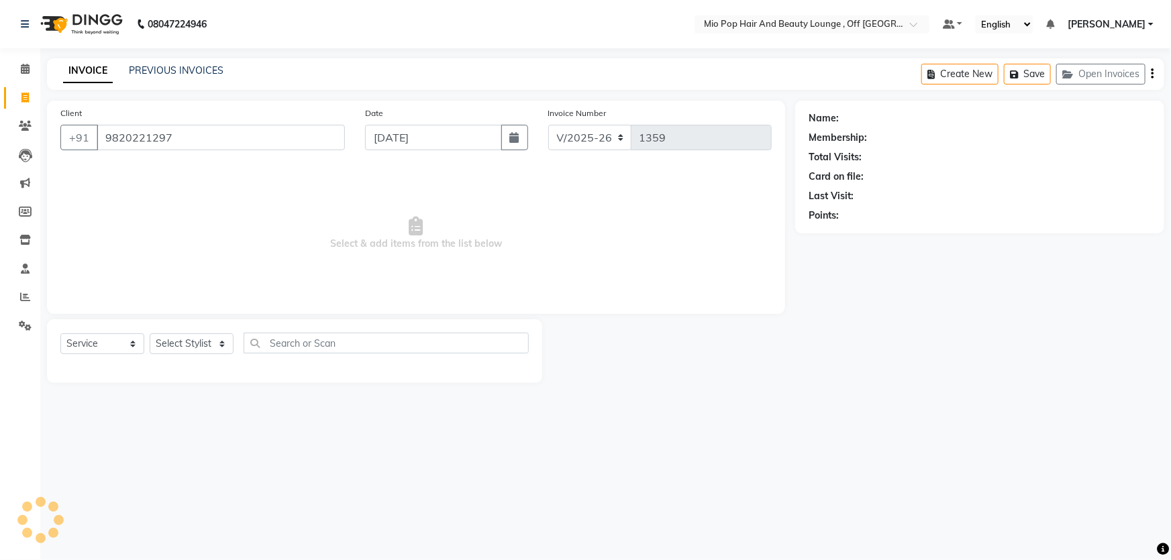
type input "9820221297"
select select "1: Object"
click at [184, 330] on div "Select Service Product Membership Package Voucher Prepaid Gift Card Select Styl…" at bounding box center [294, 351] width 495 height 64
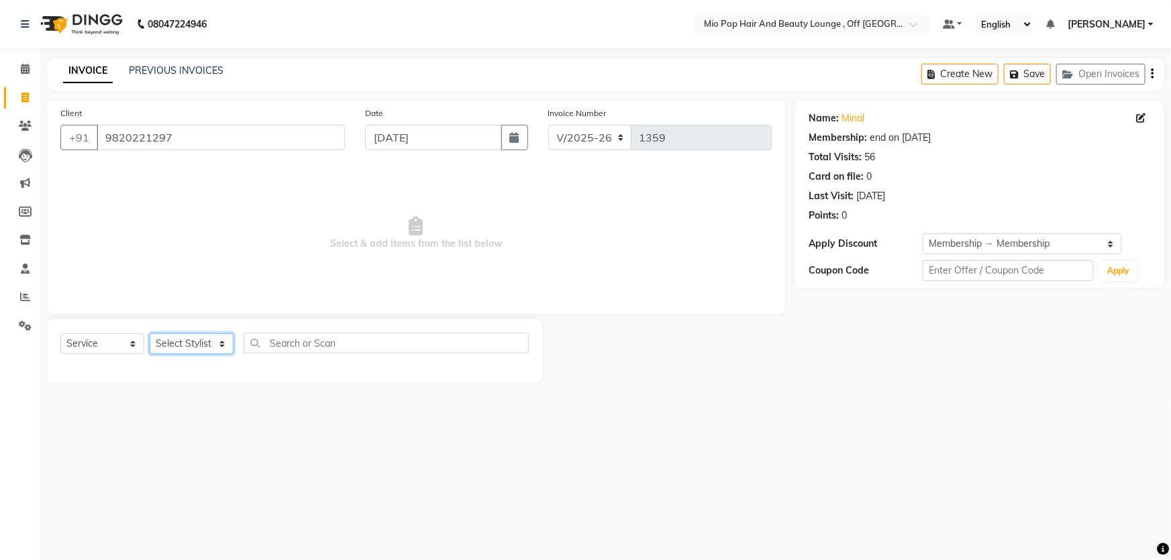
click at [181, 343] on select "Select Stylist Abhishek anas [PERSON_NAME] [PERSON_NAME] [PERSON_NAME] preeti […" at bounding box center [192, 344] width 84 height 21
select select "70076"
click at [150, 334] on select "Select Stylist Abhishek anas [PERSON_NAME] [PERSON_NAME] [PERSON_NAME] preeti […" at bounding box center [192, 344] width 84 height 21
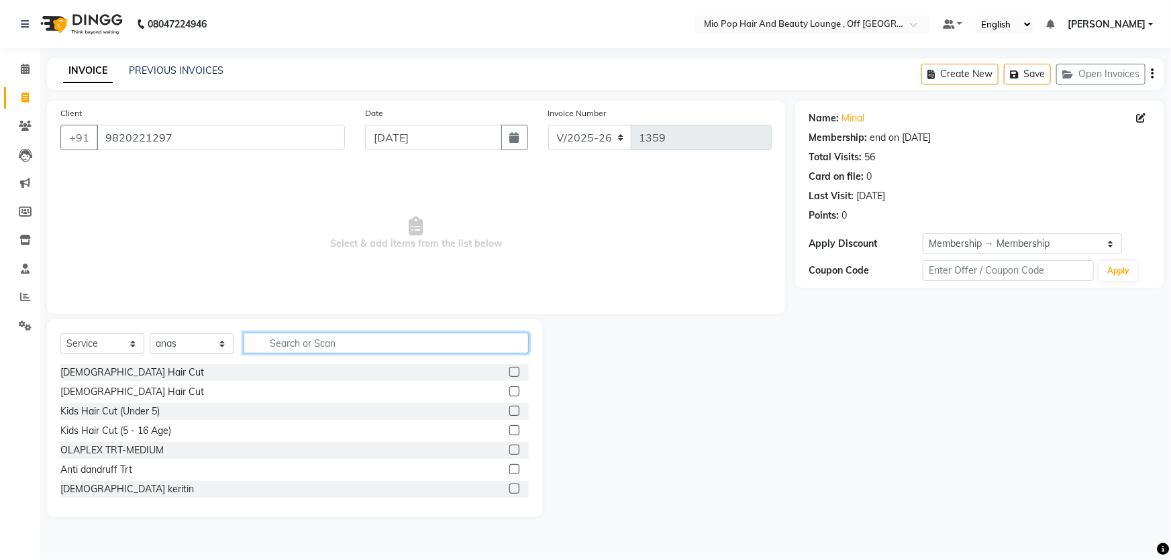
click at [297, 350] on input "text" at bounding box center [386, 343] width 285 height 21
type input "was"
click at [509, 471] on label at bounding box center [514, 469] width 10 height 10
click at [509, 471] on input "checkbox" at bounding box center [513, 470] width 9 height 9
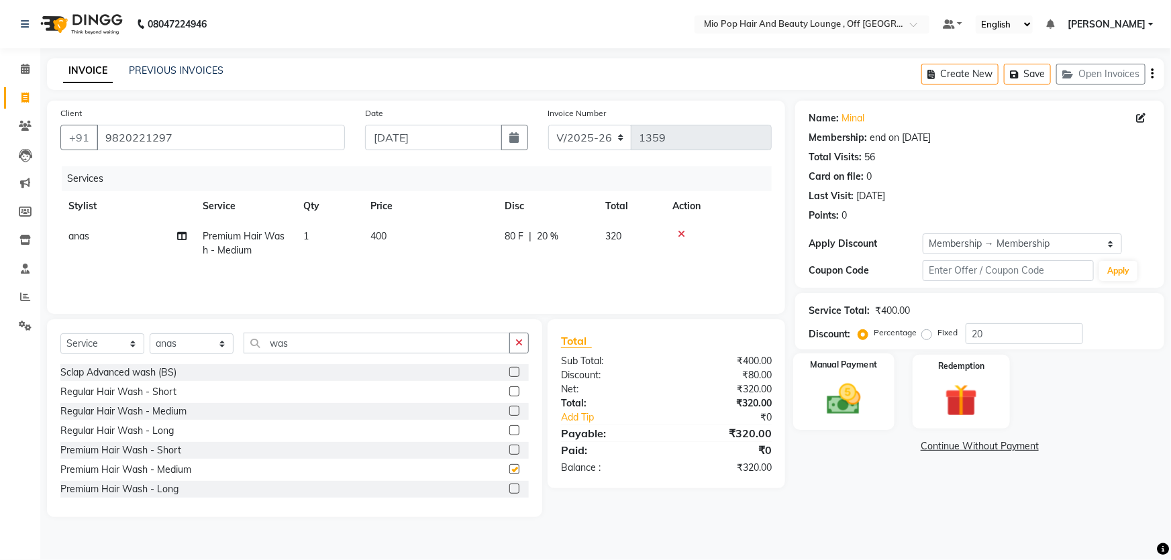
checkbox input "false"
click at [832, 404] on img at bounding box center [844, 399] width 55 height 39
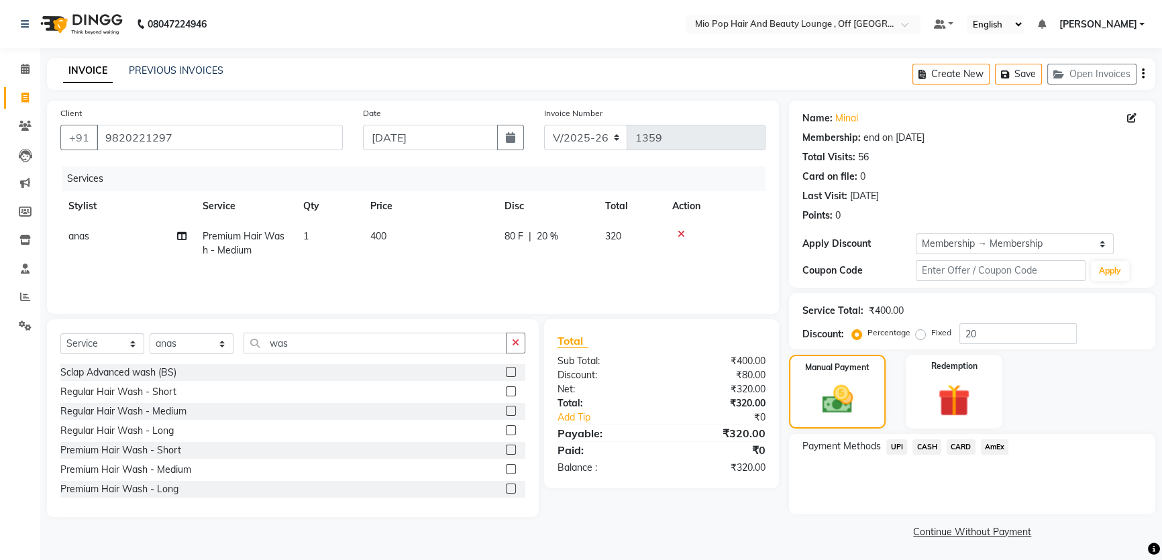
click at [892, 444] on span "UPI" at bounding box center [897, 447] width 21 height 15
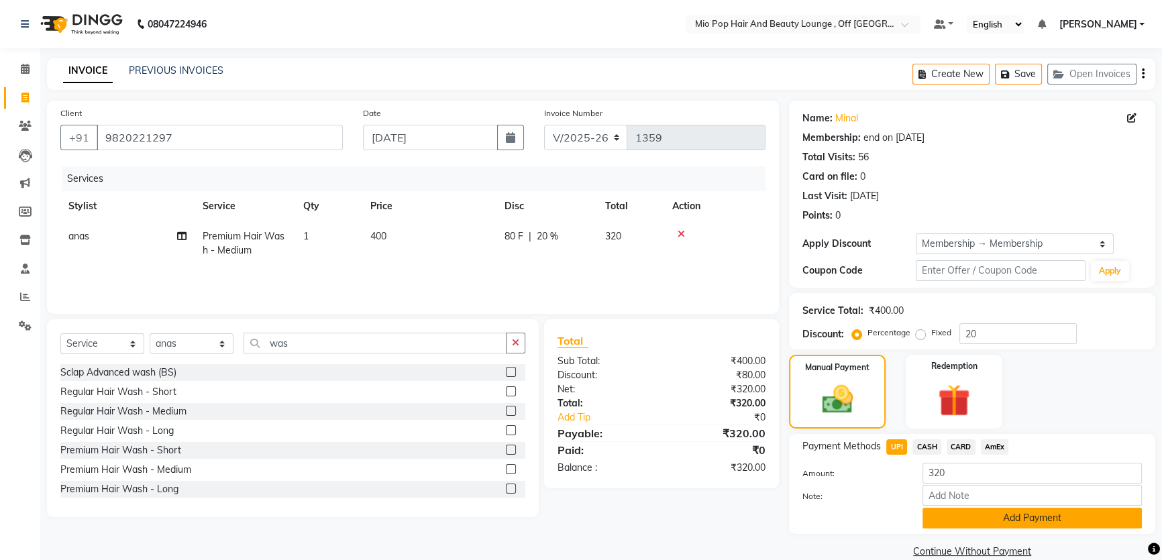
click at [1008, 515] on button "Add Payment" at bounding box center [1032, 518] width 219 height 21
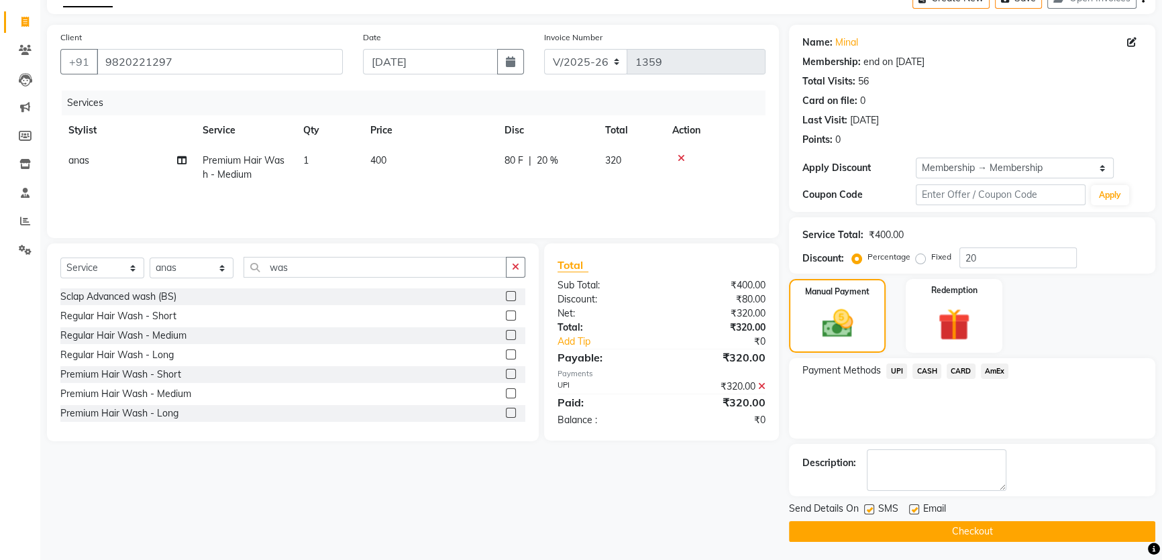
scroll to position [77, 0]
click at [979, 530] on button "Checkout" at bounding box center [972, 531] width 366 height 21
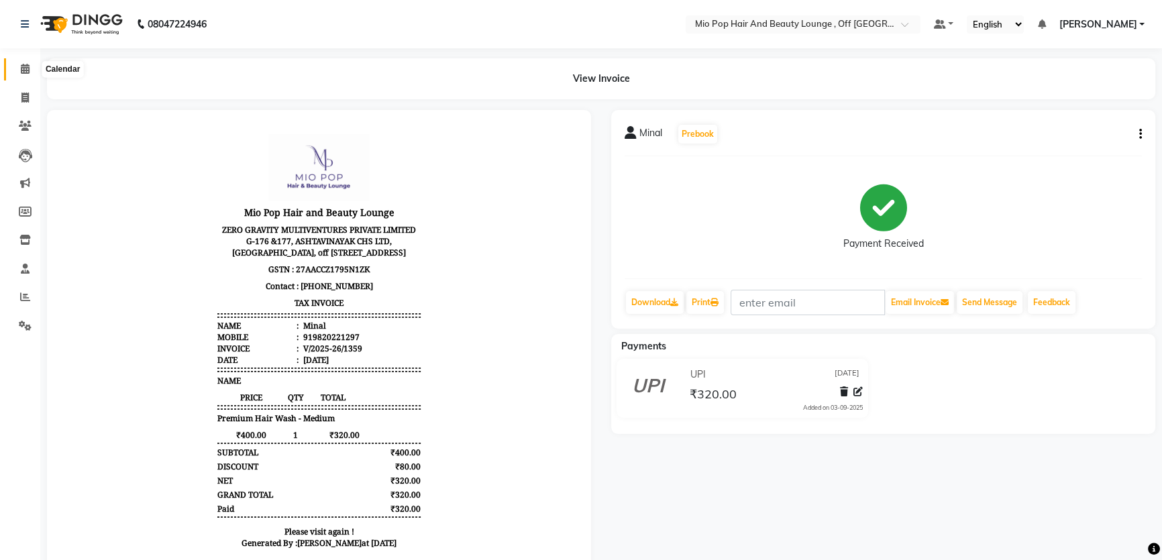
click at [21, 67] on icon at bounding box center [25, 69] width 9 height 10
